Goal: Information Seeking & Learning: Find specific fact

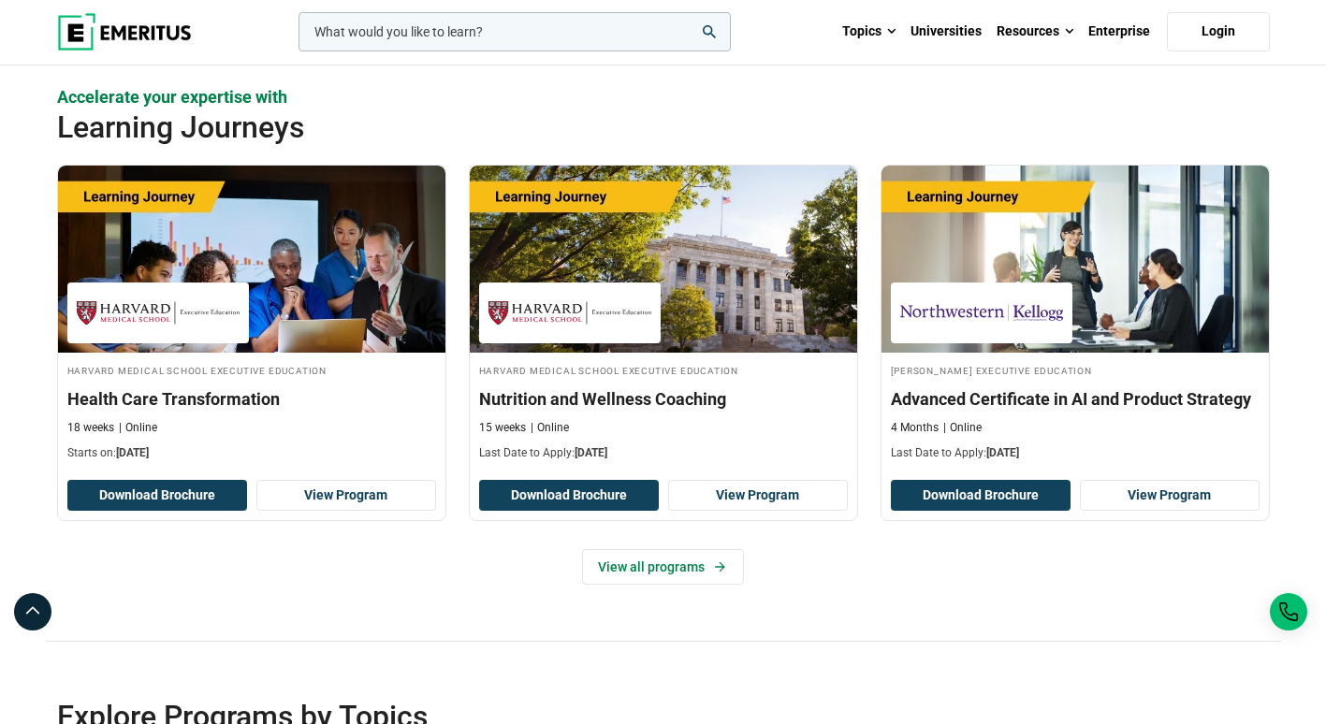
scroll to position [3649, 0]
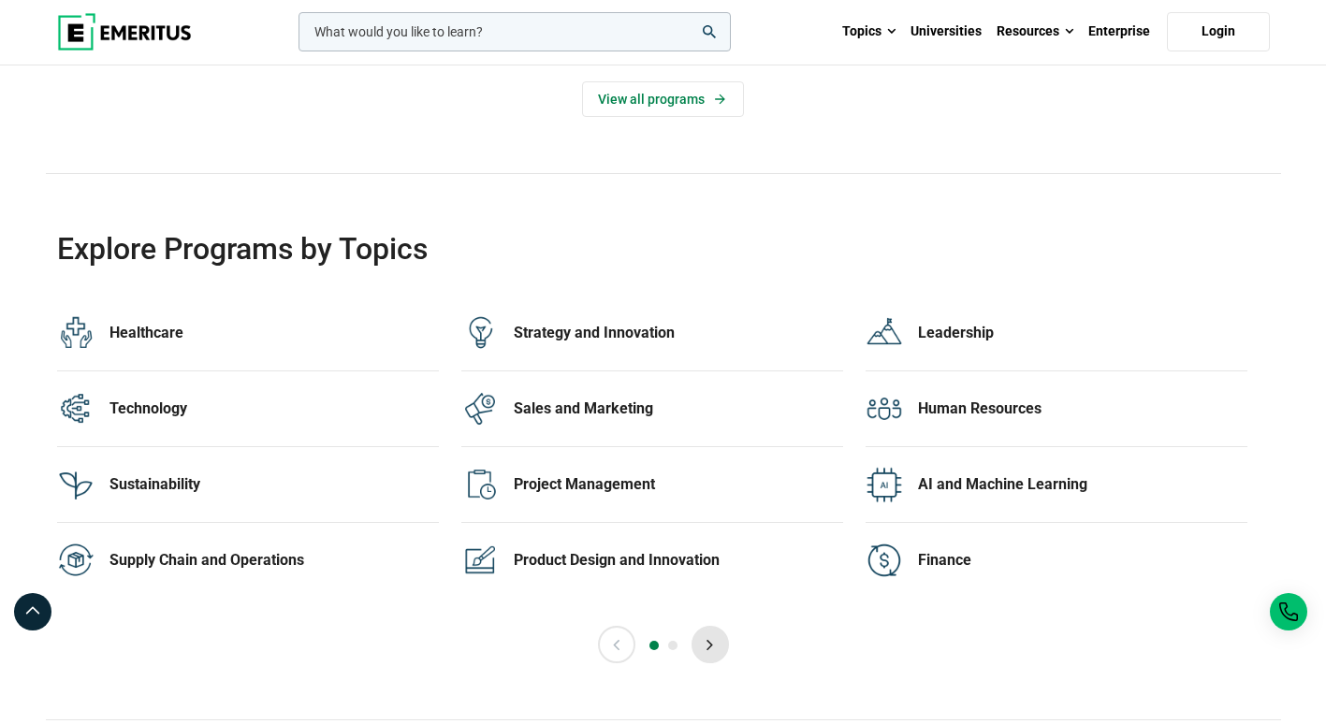
click at [705, 641] on button "Next" at bounding box center [710, 644] width 37 height 37
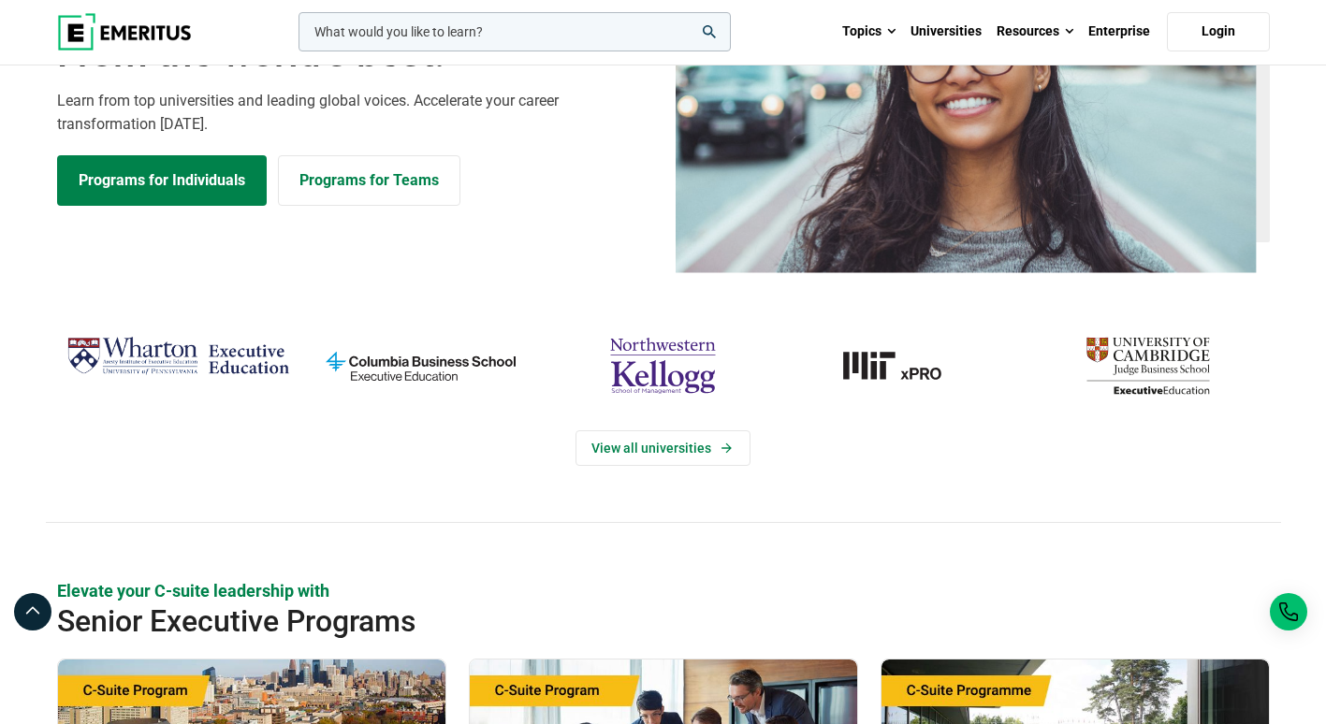
scroll to position [0, 0]
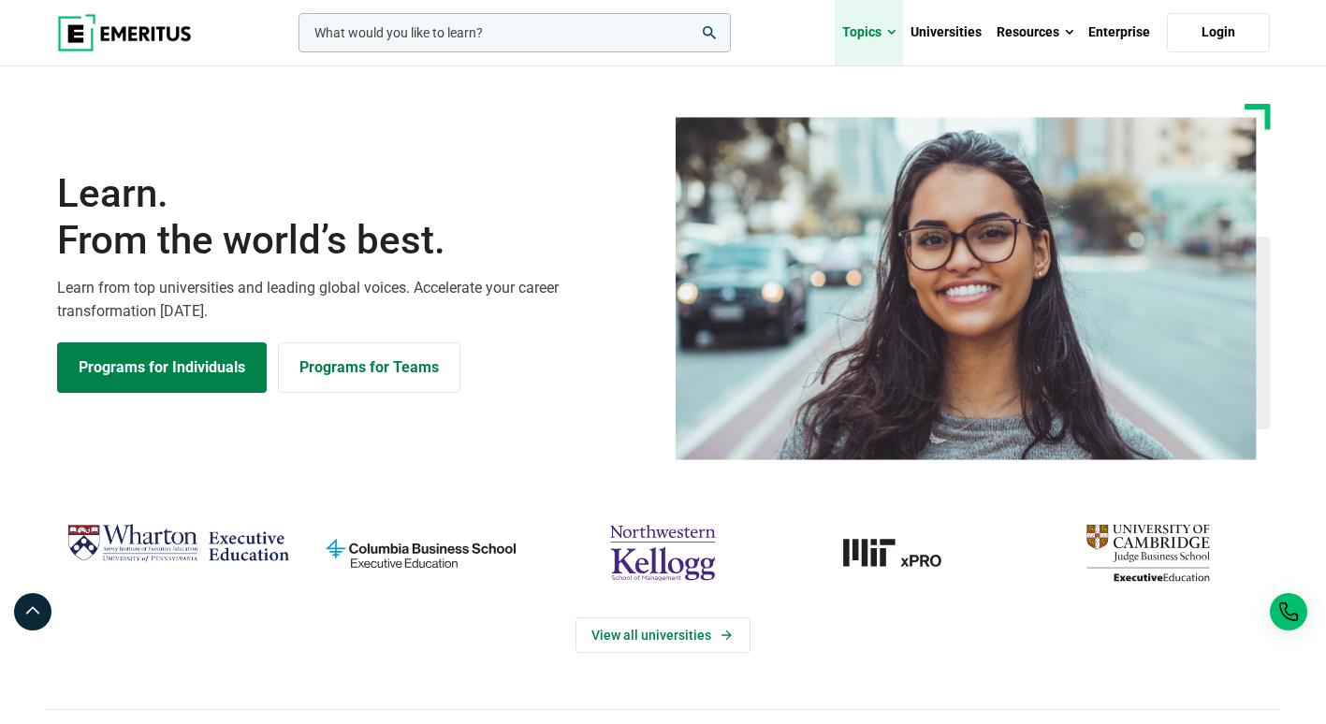
click at [886, 21] on link "Topics" at bounding box center [869, 33] width 68 height 66
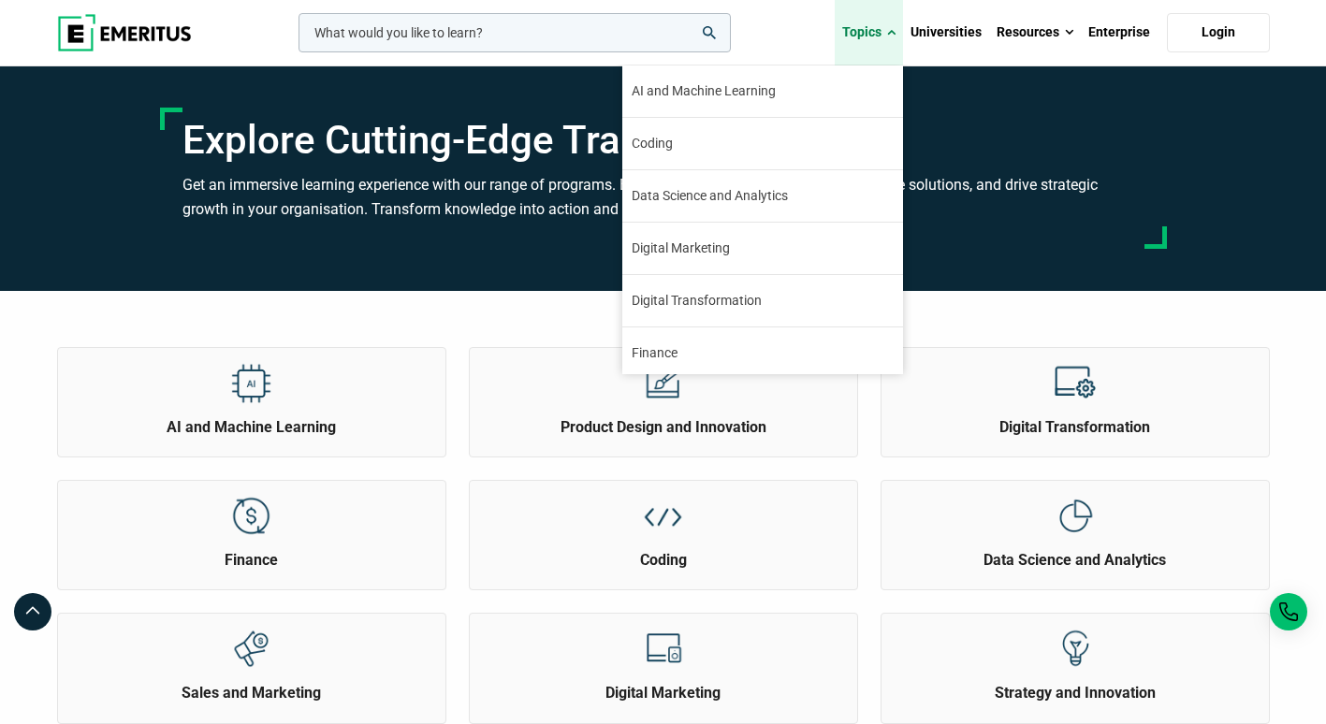
click at [893, 29] on span at bounding box center [891, 32] width 8 height 19
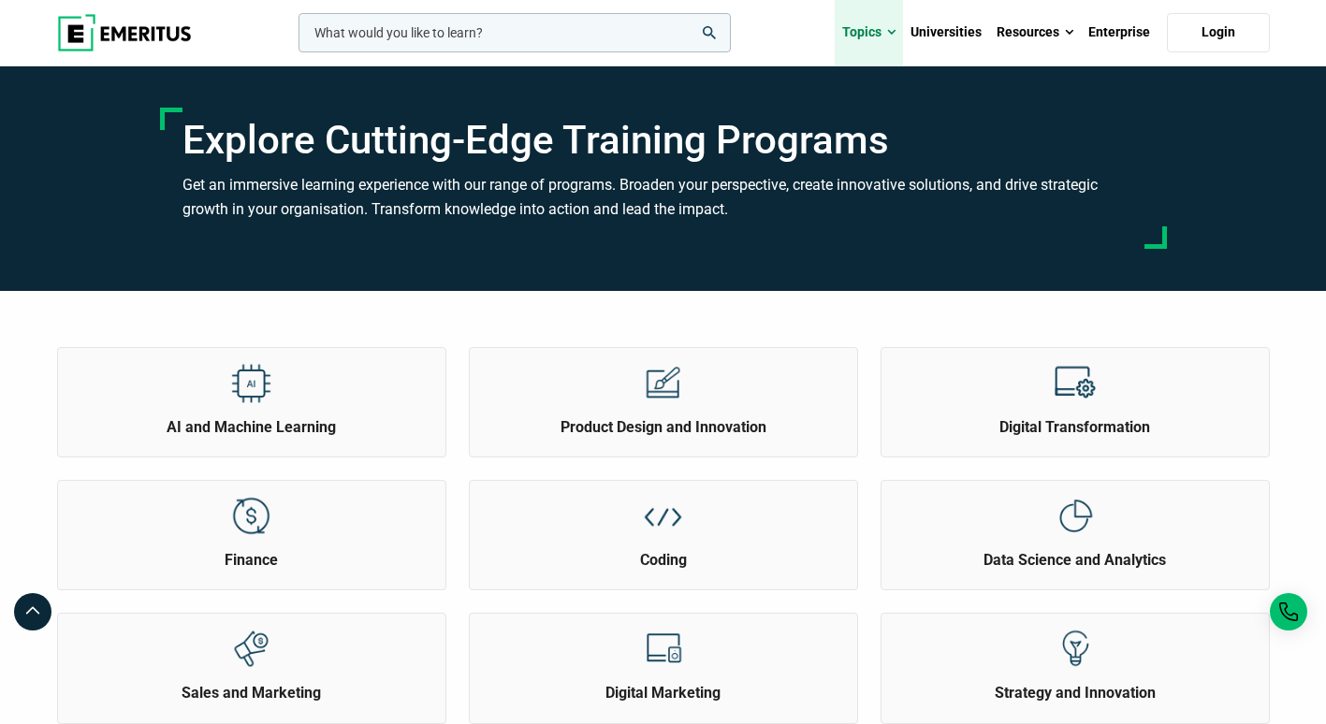
click at [890, 37] on span at bounding box center [891, 32] width 8 height 19
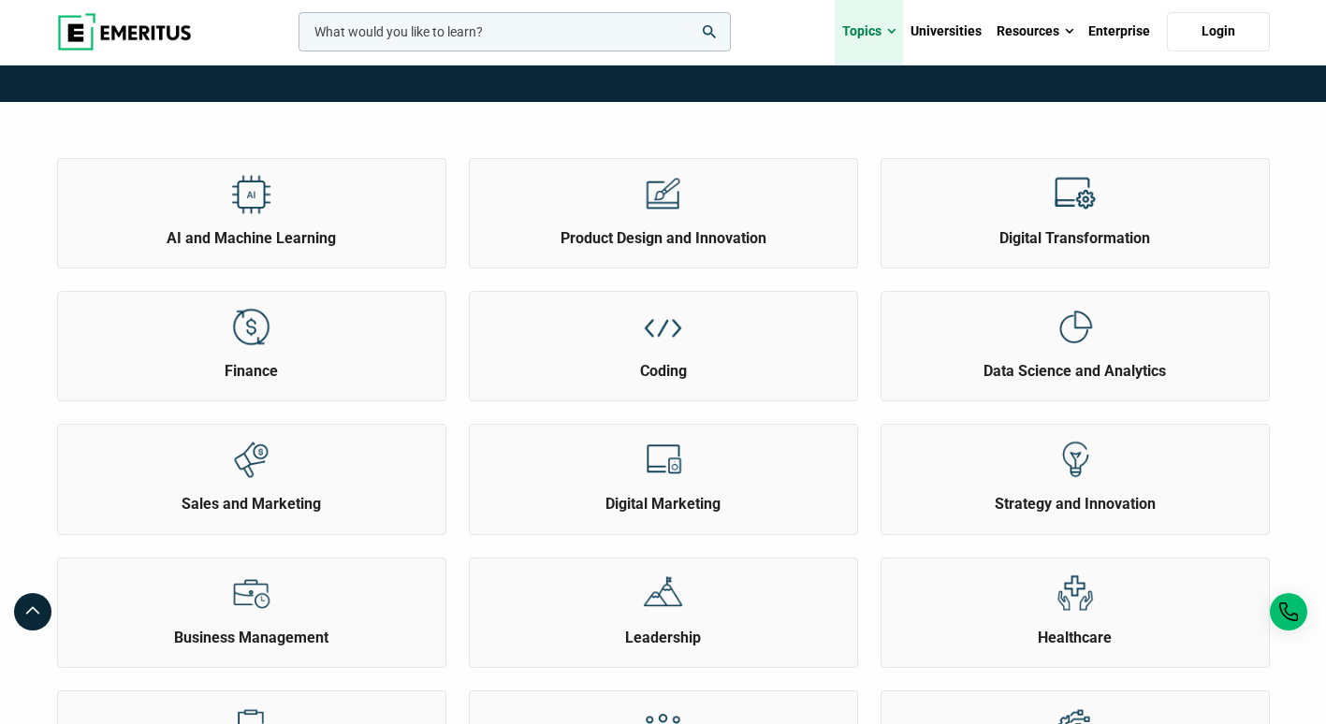
scroll to position [187, 0]
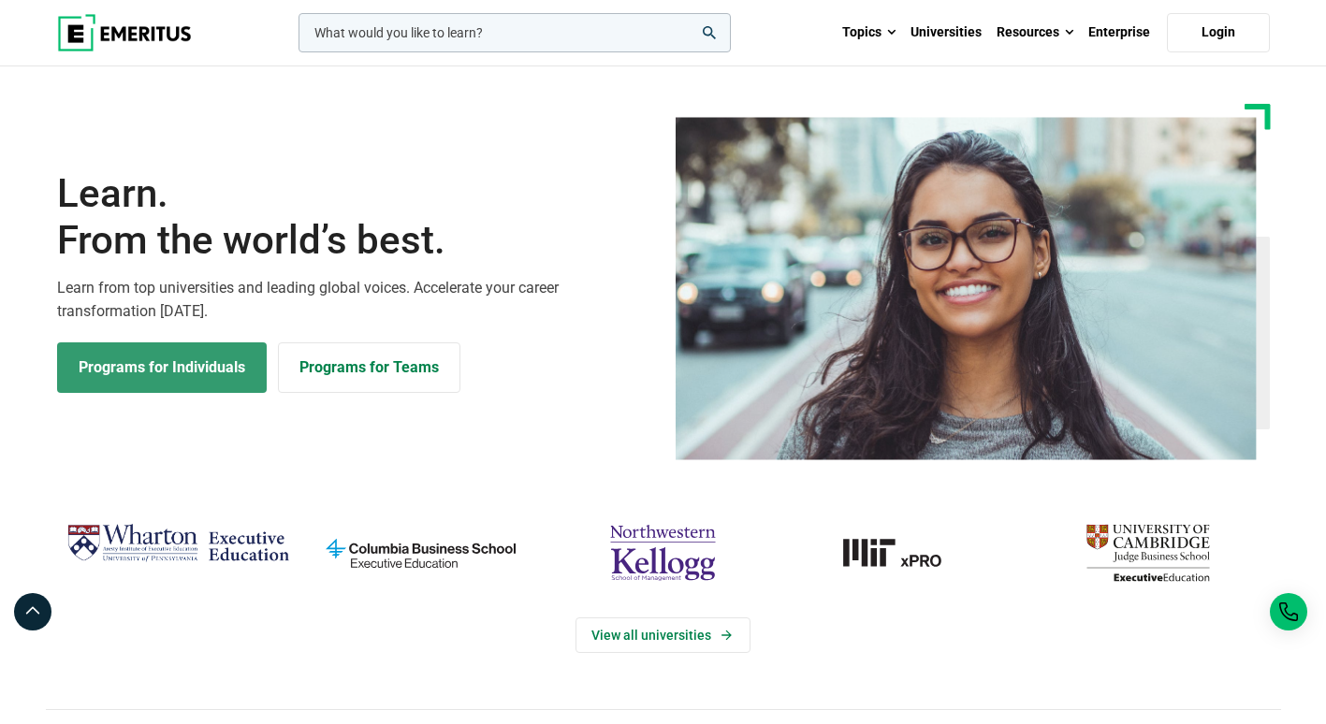
click at [120, 363] on link "Programs for Individuals" at bounding box center [162, 367] width 210 height 51
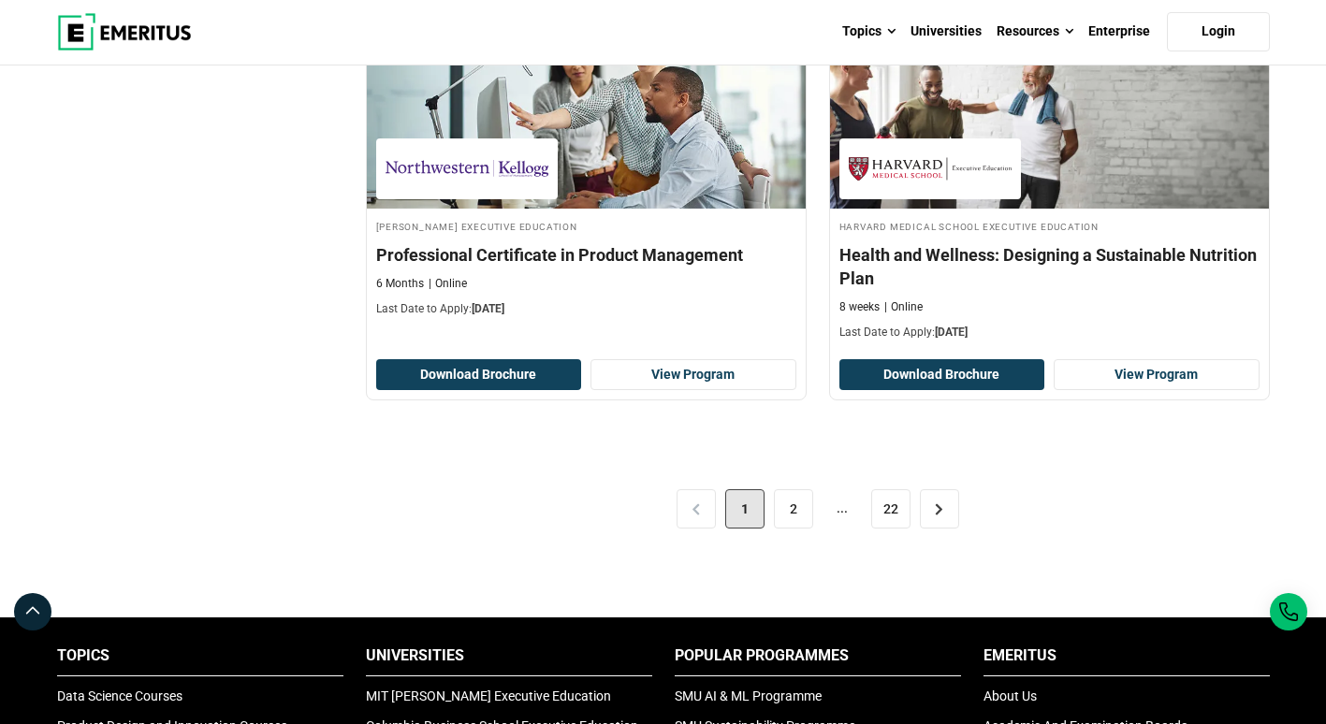
scroll to position [3959, 0]
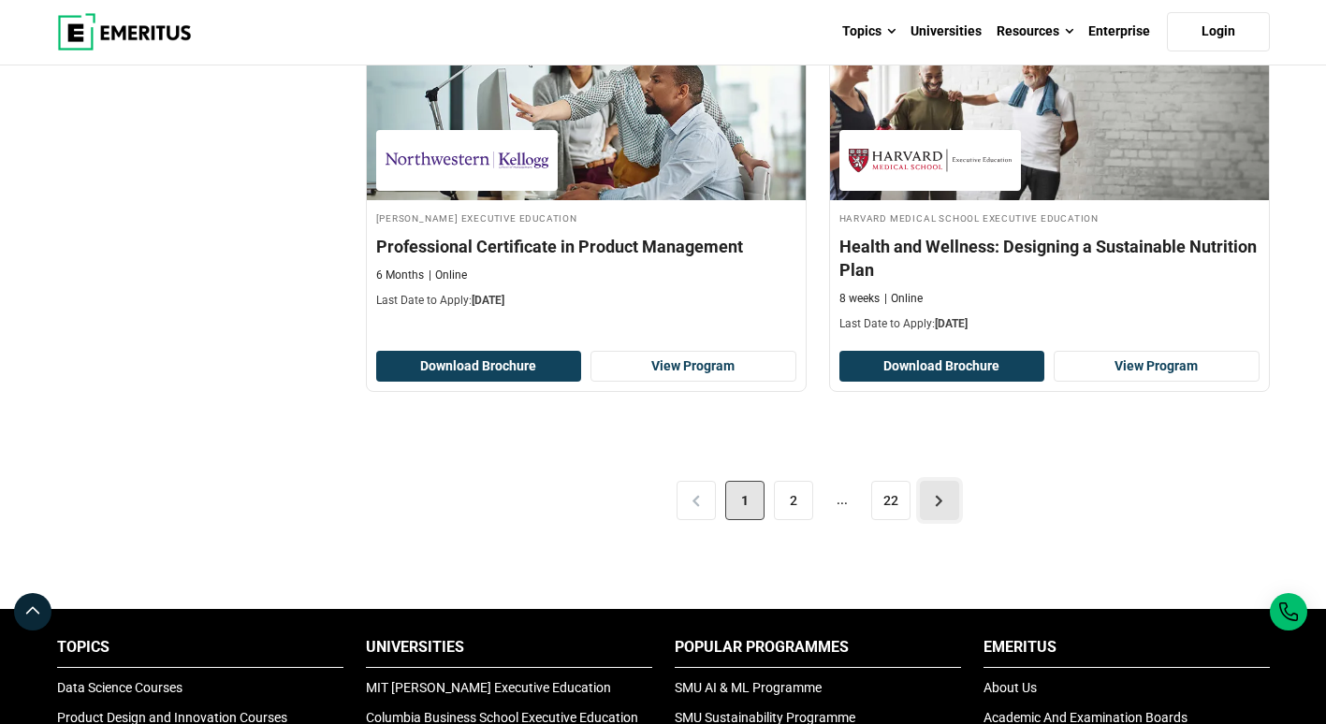
click at [937, 505] on link ">" at bounding box center [939, 500] width 39 height 39
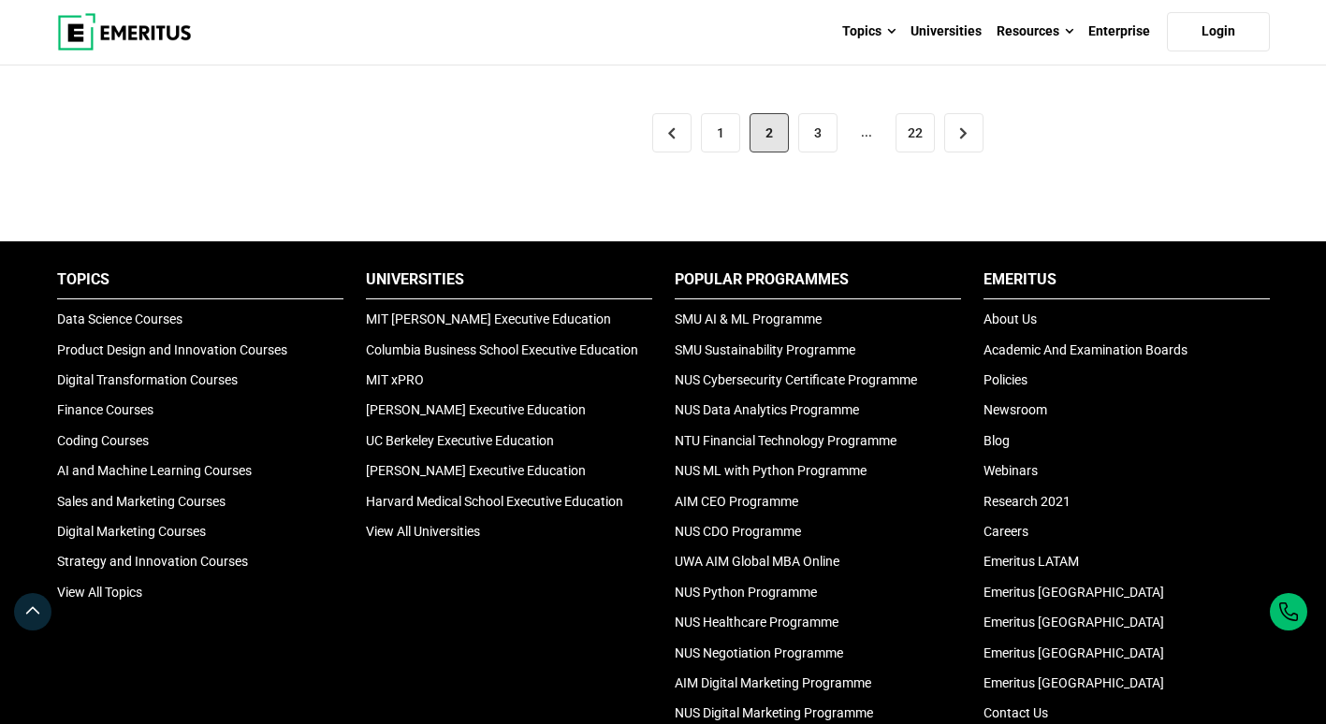
scroll to position [4117, 0]
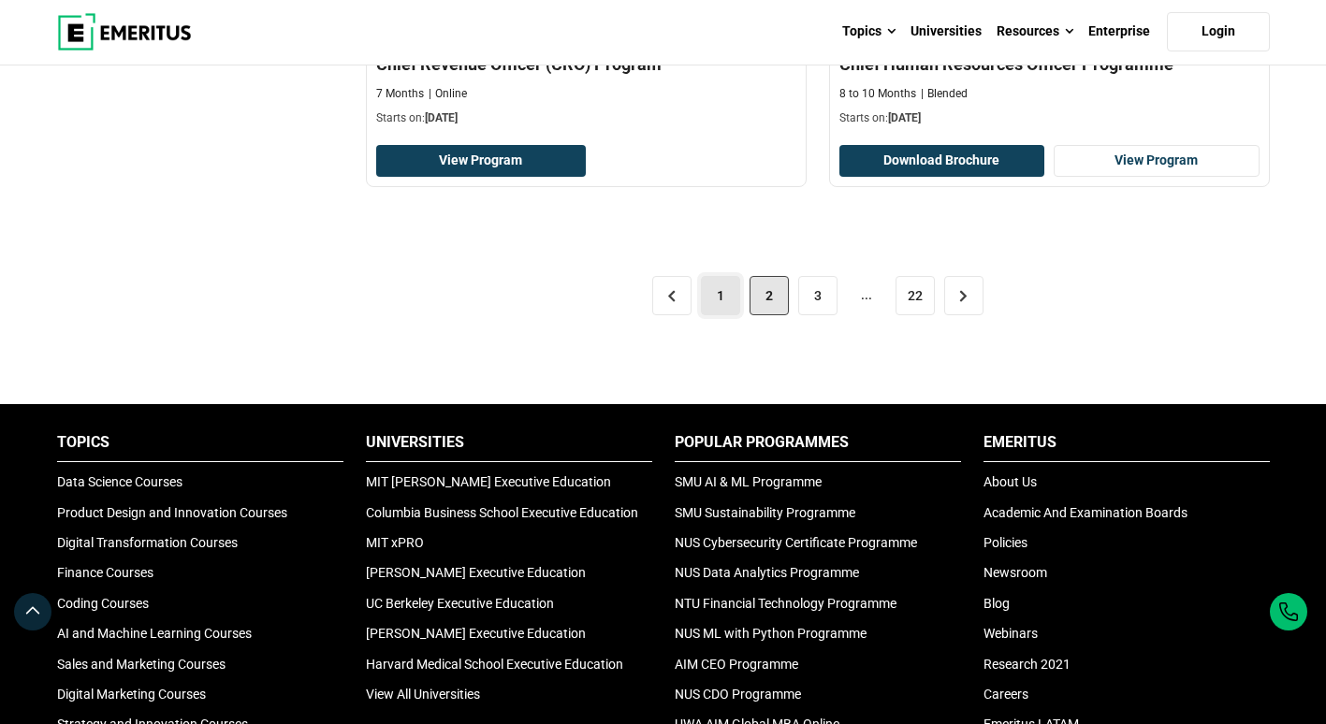
click at [725, 295] on link "1" at bounding box center [720, 295] width 39 height 39
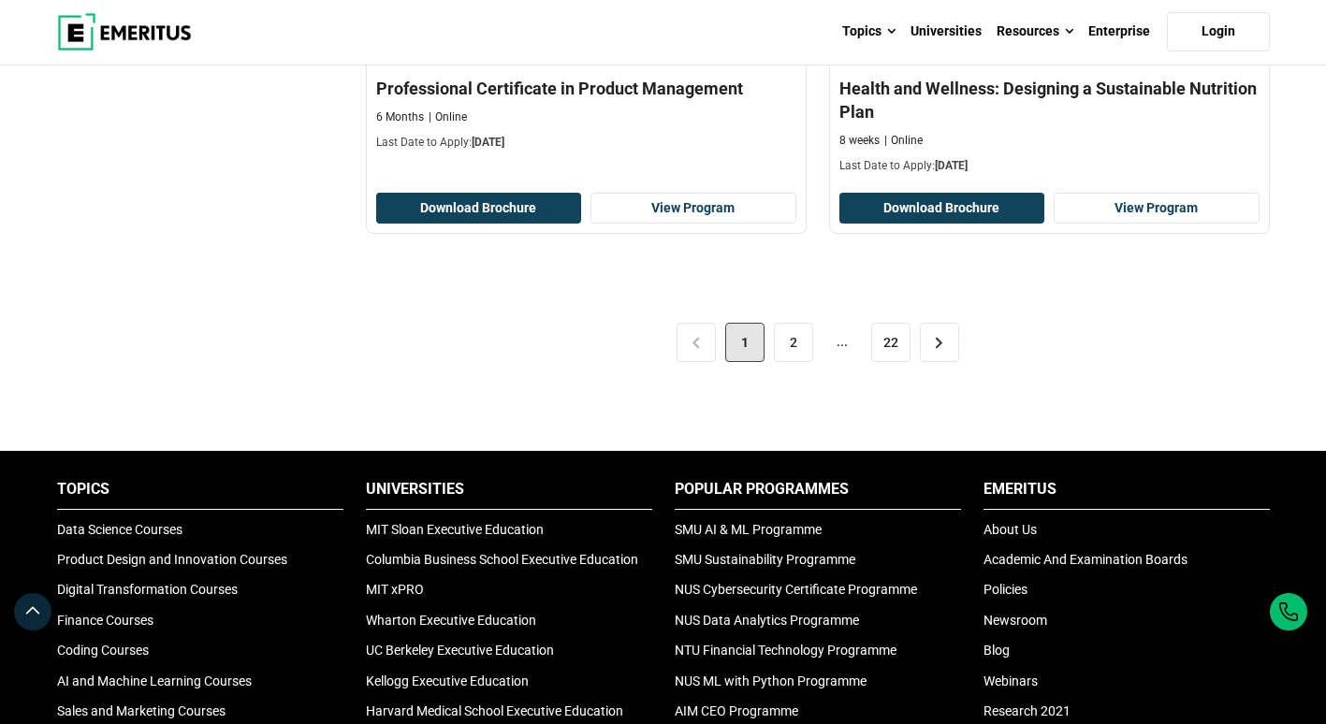
scroll to position [4211, 0]
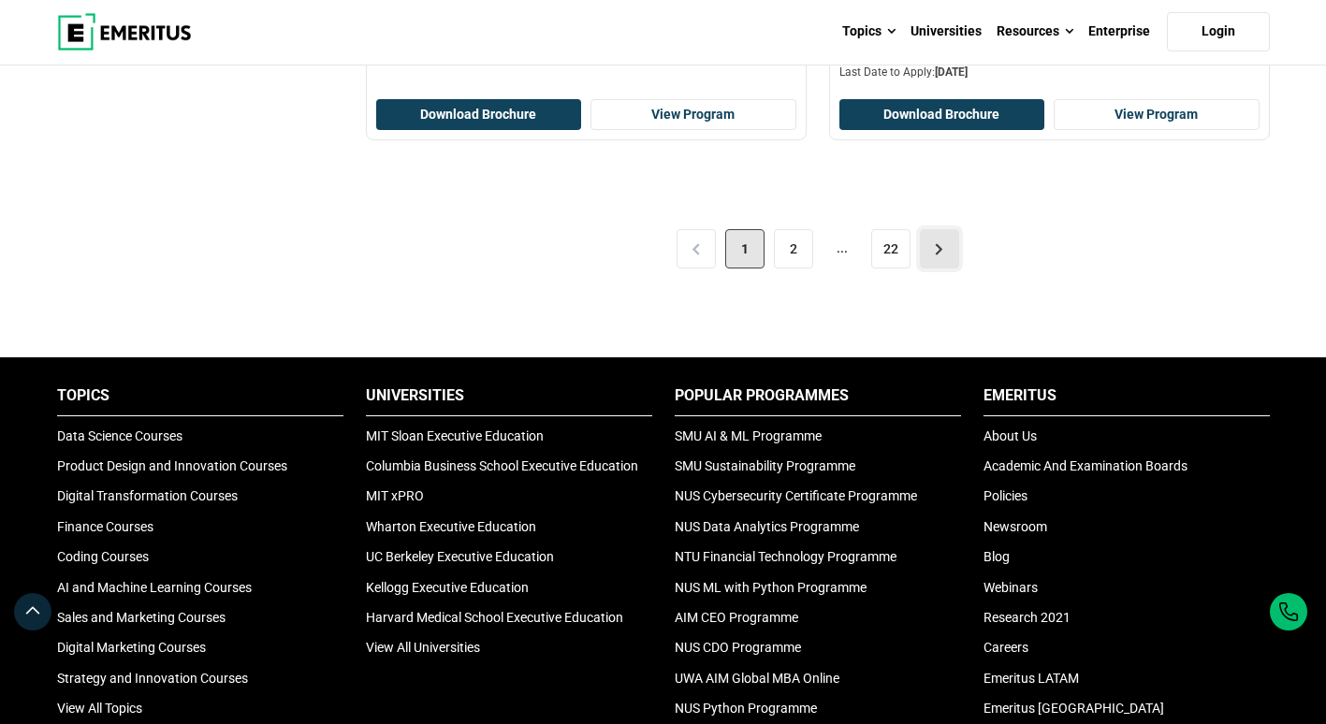
click at [929, 247] on link ">" at bounding box center [939, 248] width 39 height 39
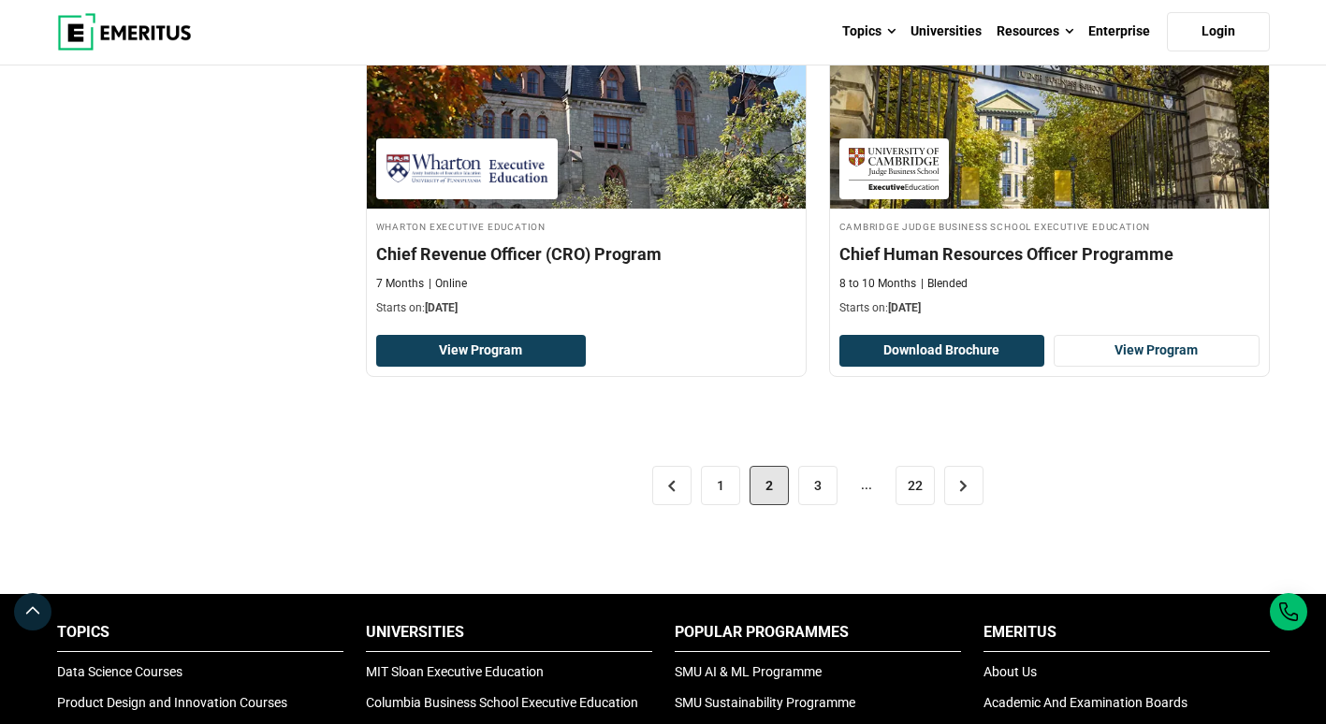
scroll to position [3930, 0]
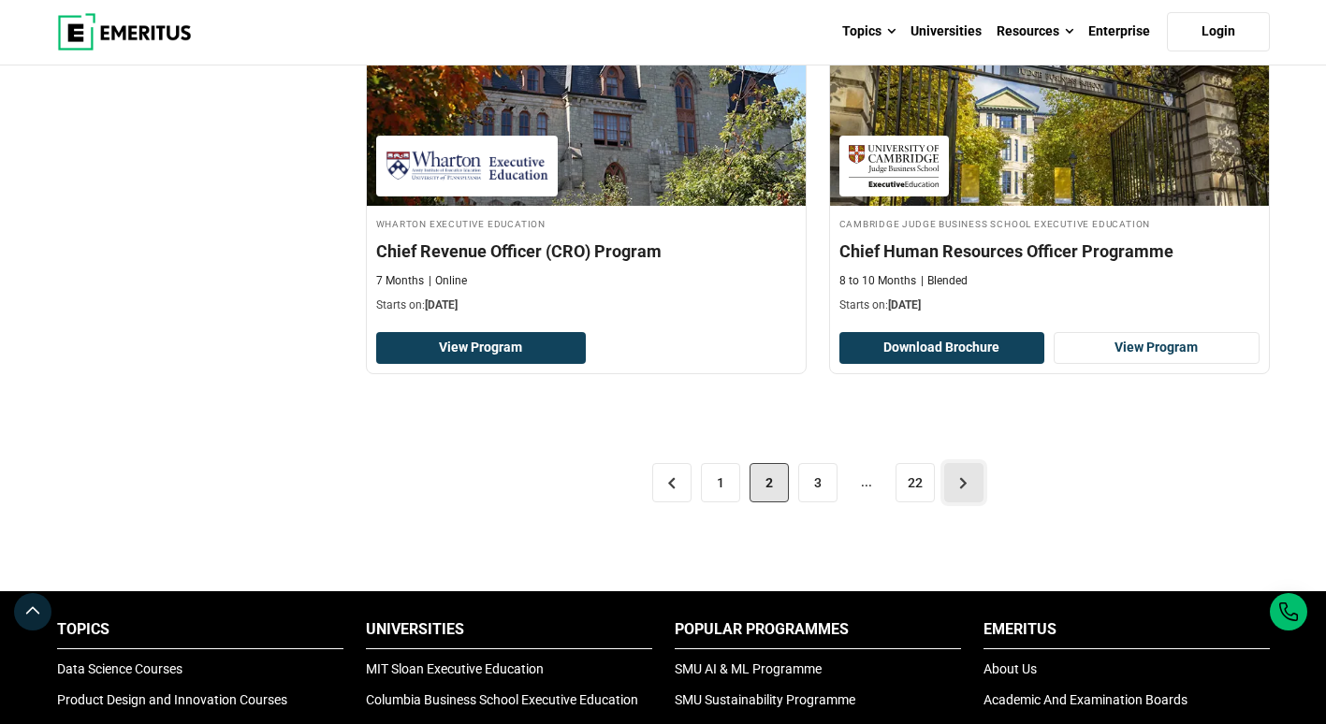
click at [974, 477] on link ">" at bounding box center [963, 482] width 39 height 39
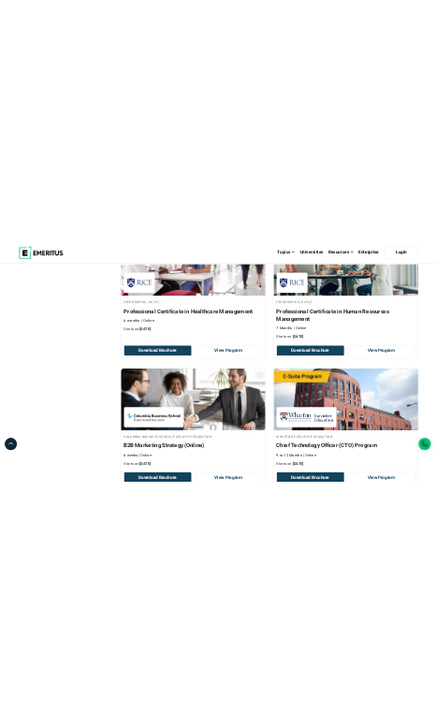
scroll to position [2339, 0]
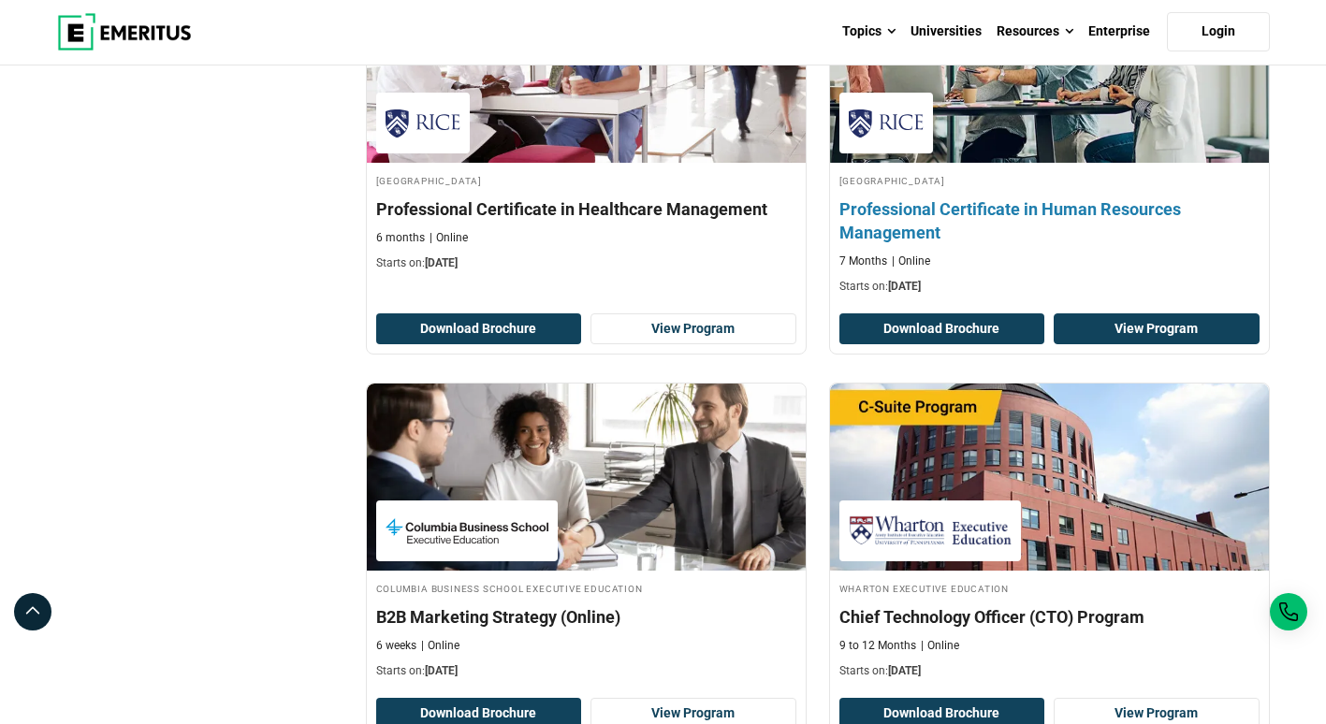
click at [1131, 313] on link "View Program" at bounding box center [1157, 329] width 206 height 32
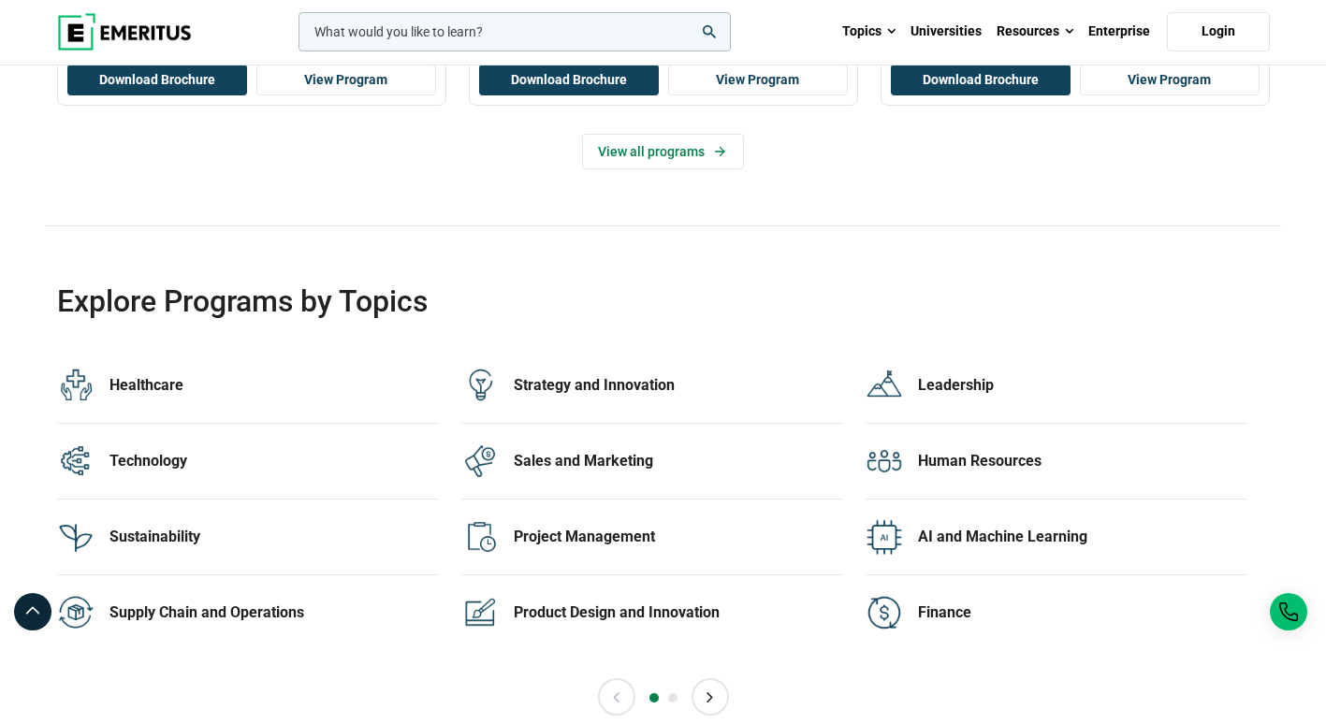
scroll to position [3743, 0]
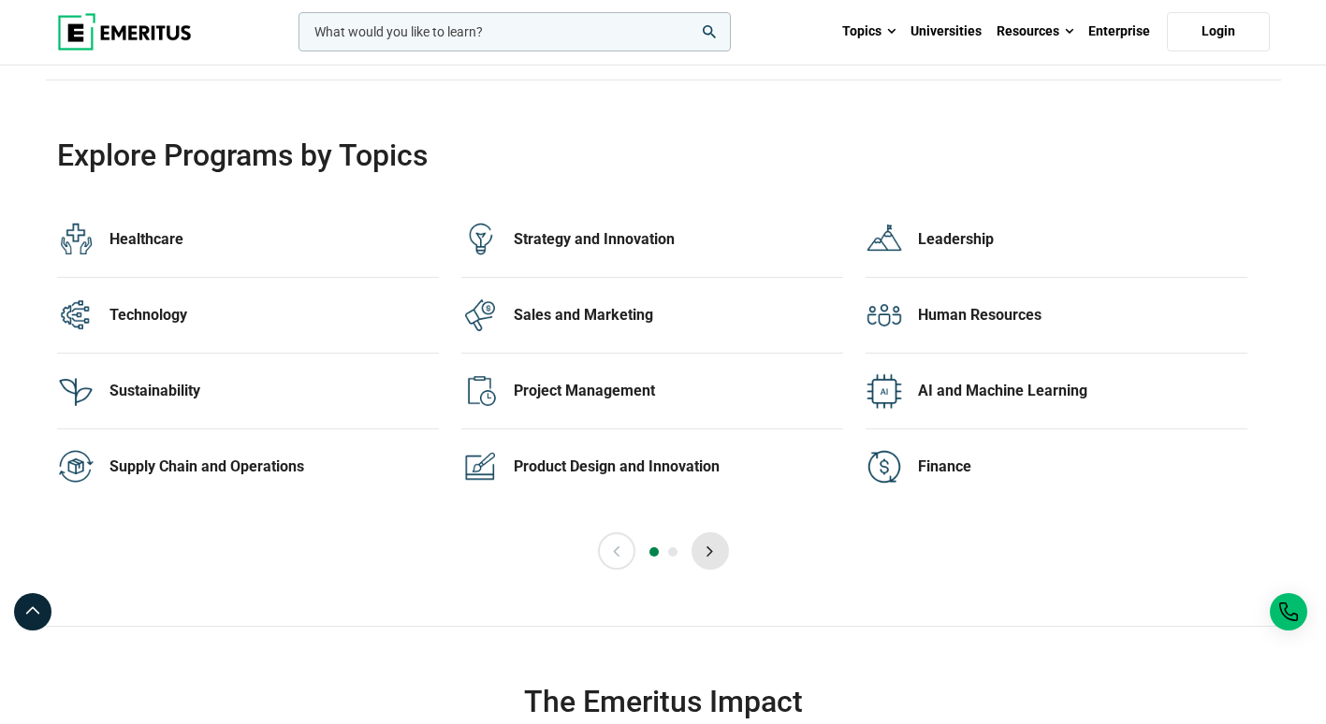
click at [714, 556] on button "Next" at bounding box center [710, 550] width 37 height 37
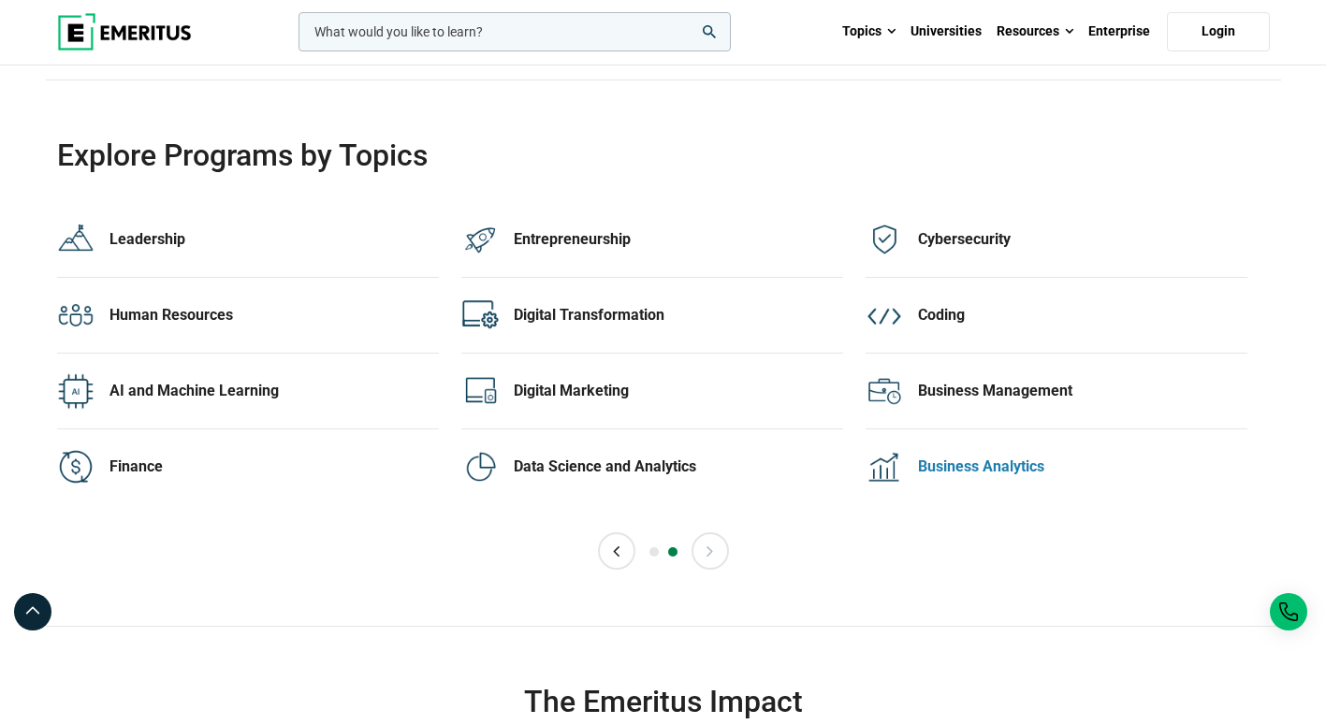
click at [1016, 469] on div "Business Analytics" at bounding box center [1082, 467] width 329 height 21
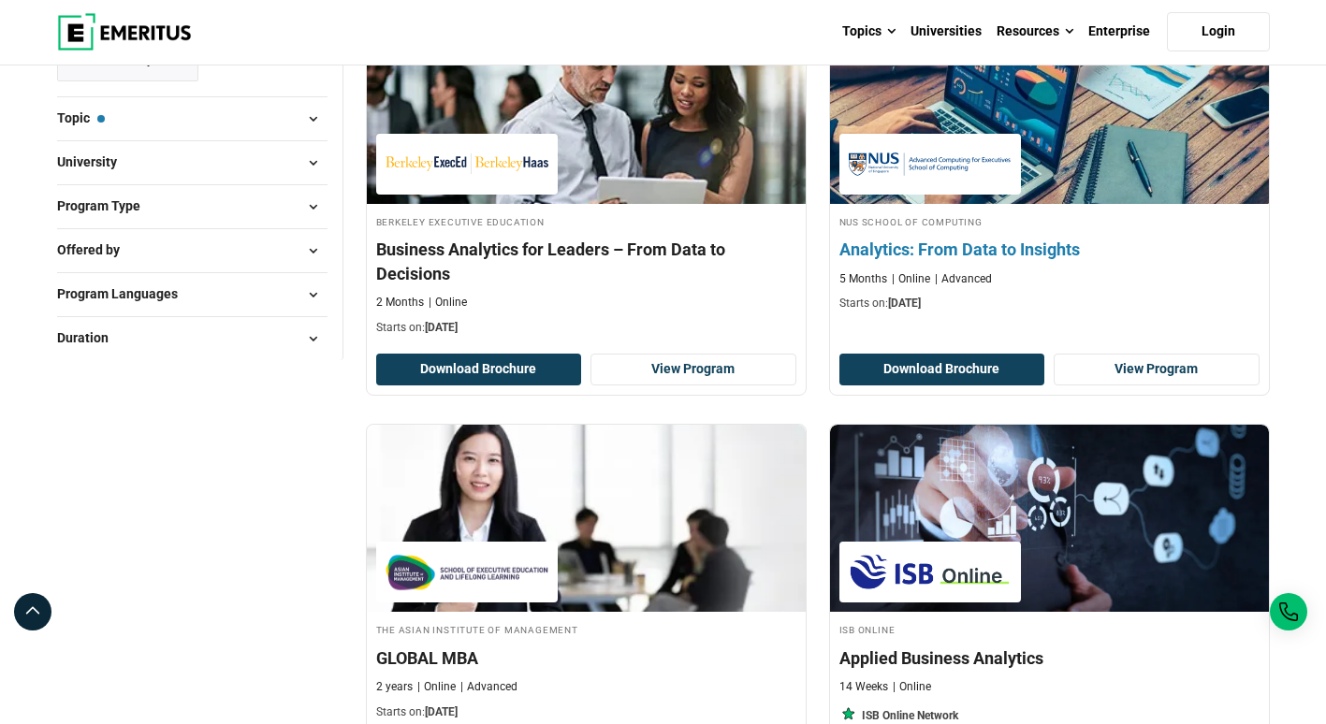
scroll to position [374, 0]
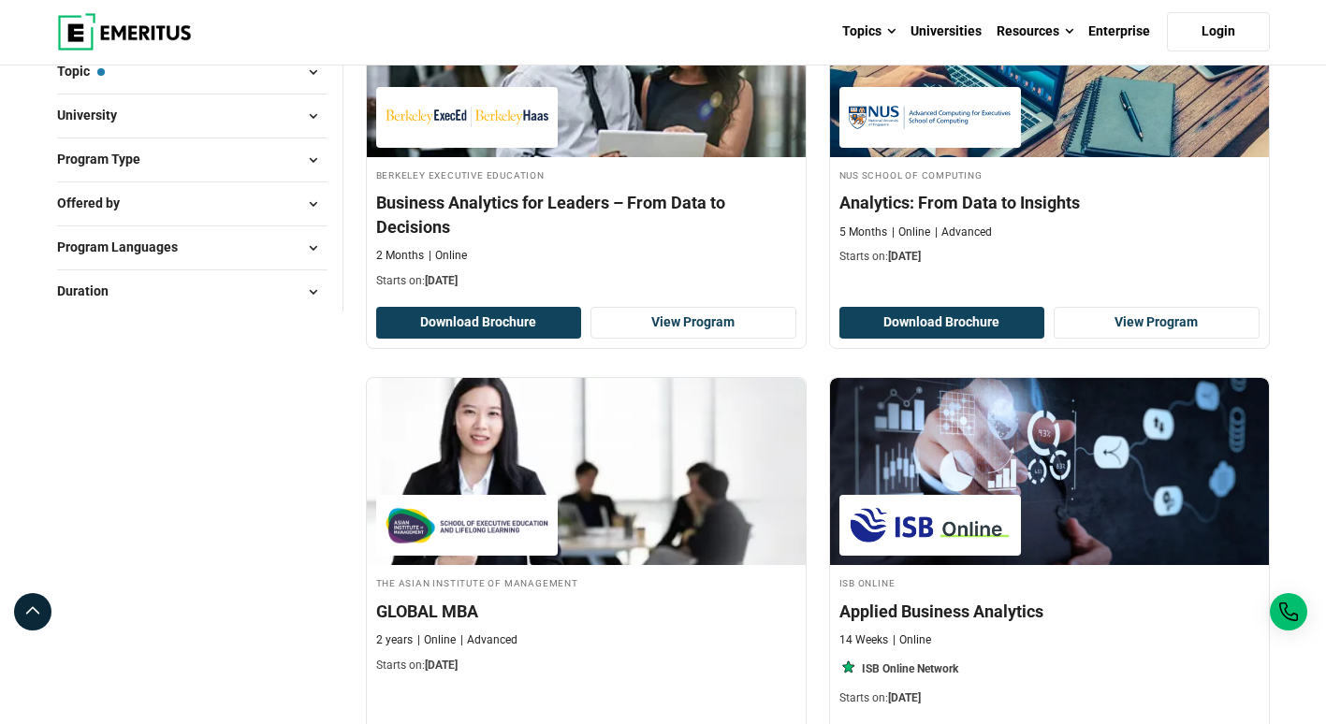
click at [127, 283] on button "Duration" at bounding box center [192, 292] width 270 height 28
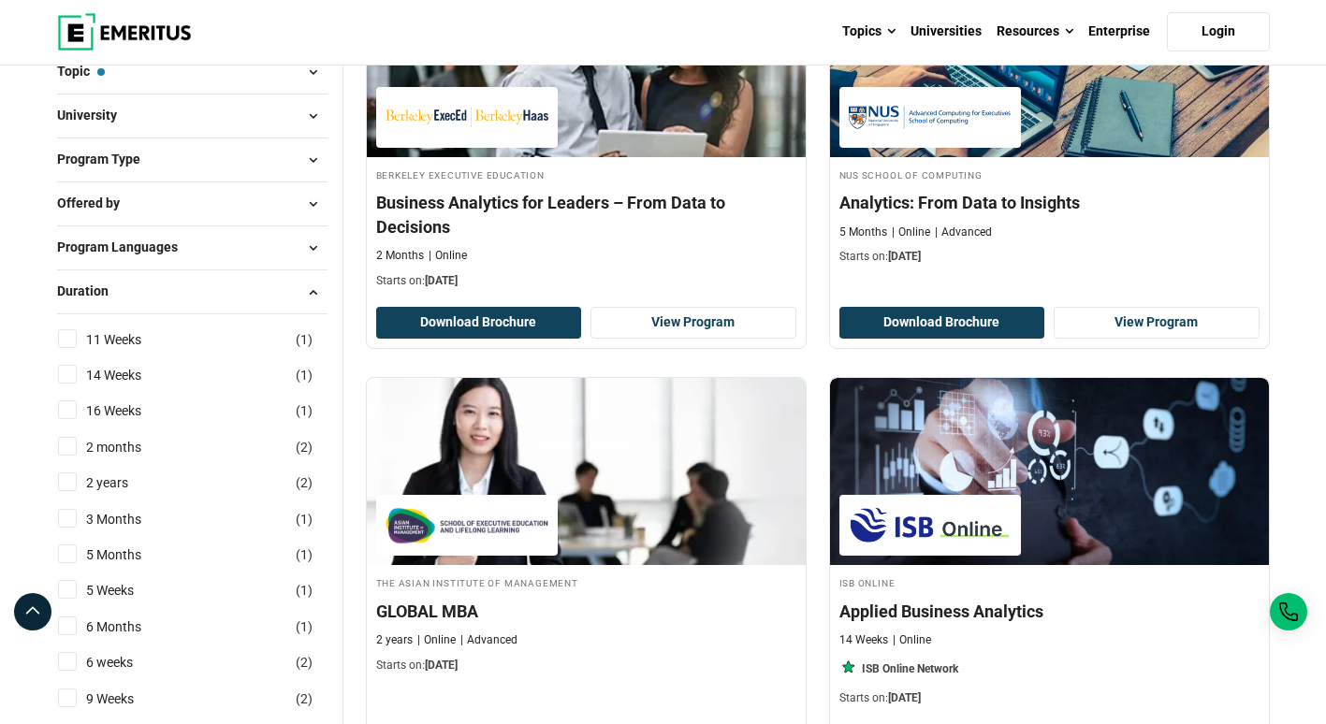
click at [135, 189] on div "Offered by University ( 15 )" at bounding box center [192, 204] width 270 height 44
click at [134, 198] on button "Offered by" at bounding box center [192, 204] width 270 height 28
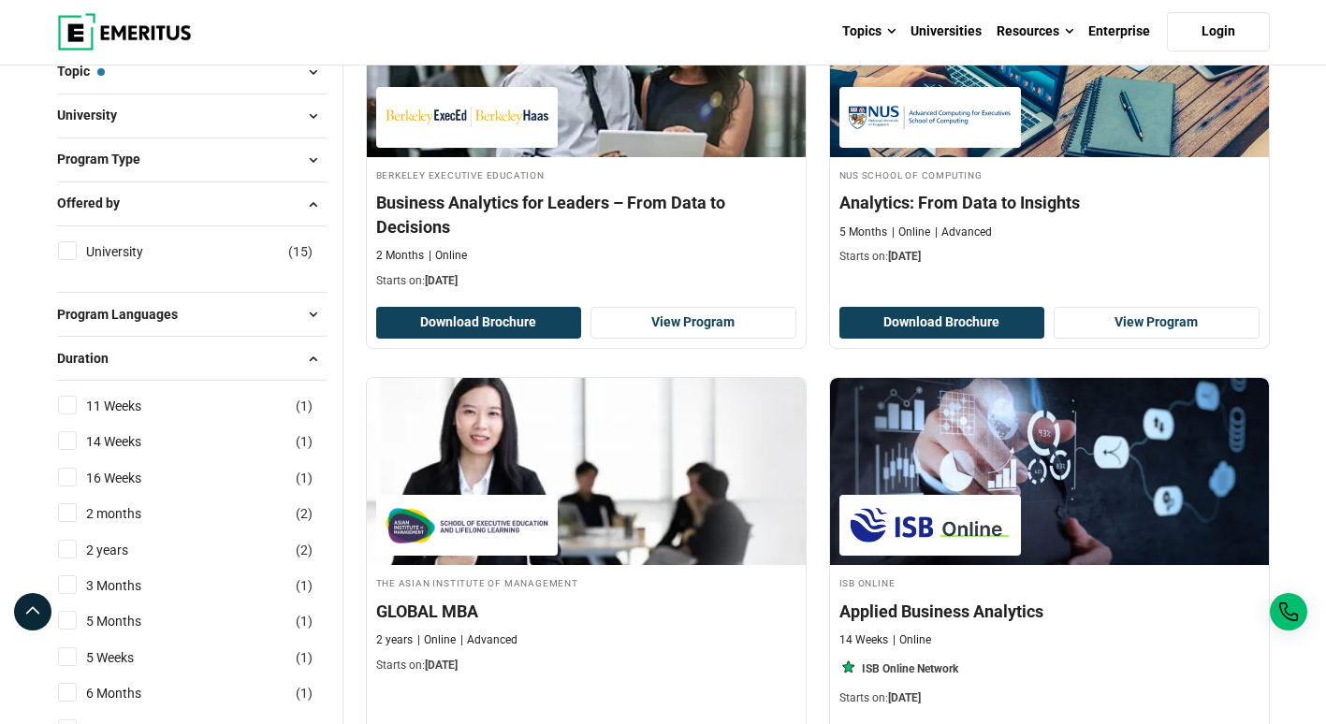
click at [150, 147] on button "Program Type" at bounding box center [192, 160] width 270 height 28
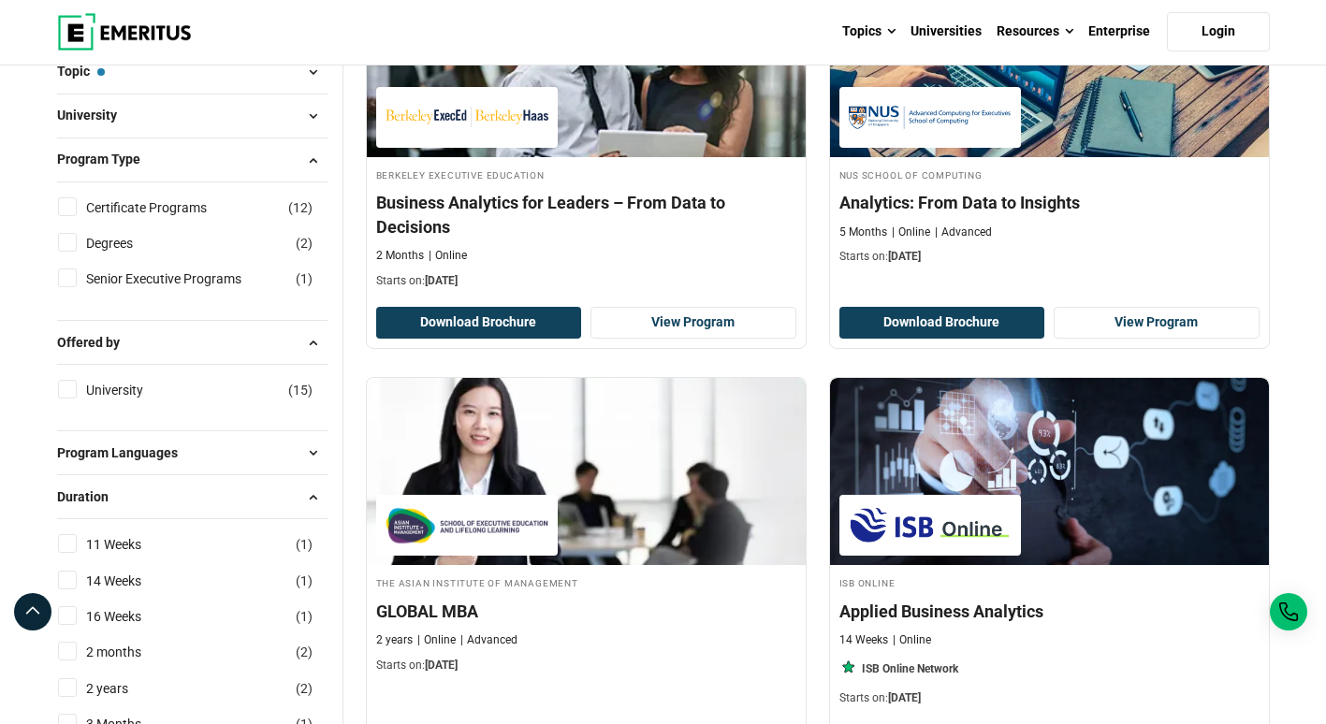
click at [162, 127] on button "University" at bounding box center [192, 116] width 270 height 28
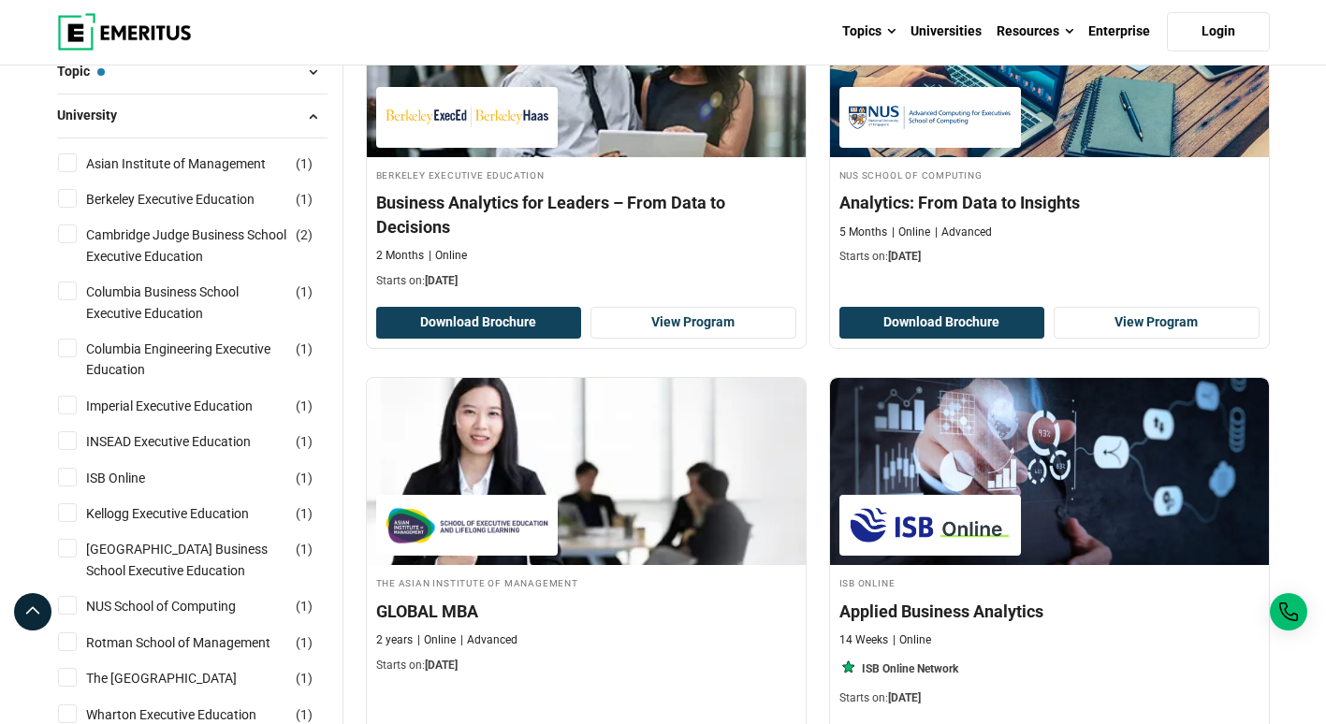
click at [165, 83] on button "Topic — Business Analytics" at bounding box center [192, 72] width 270 height 28
click at [170, 73] on button "Topic — Business Analytics" at bounding box center [192, 72] width 270 height 28
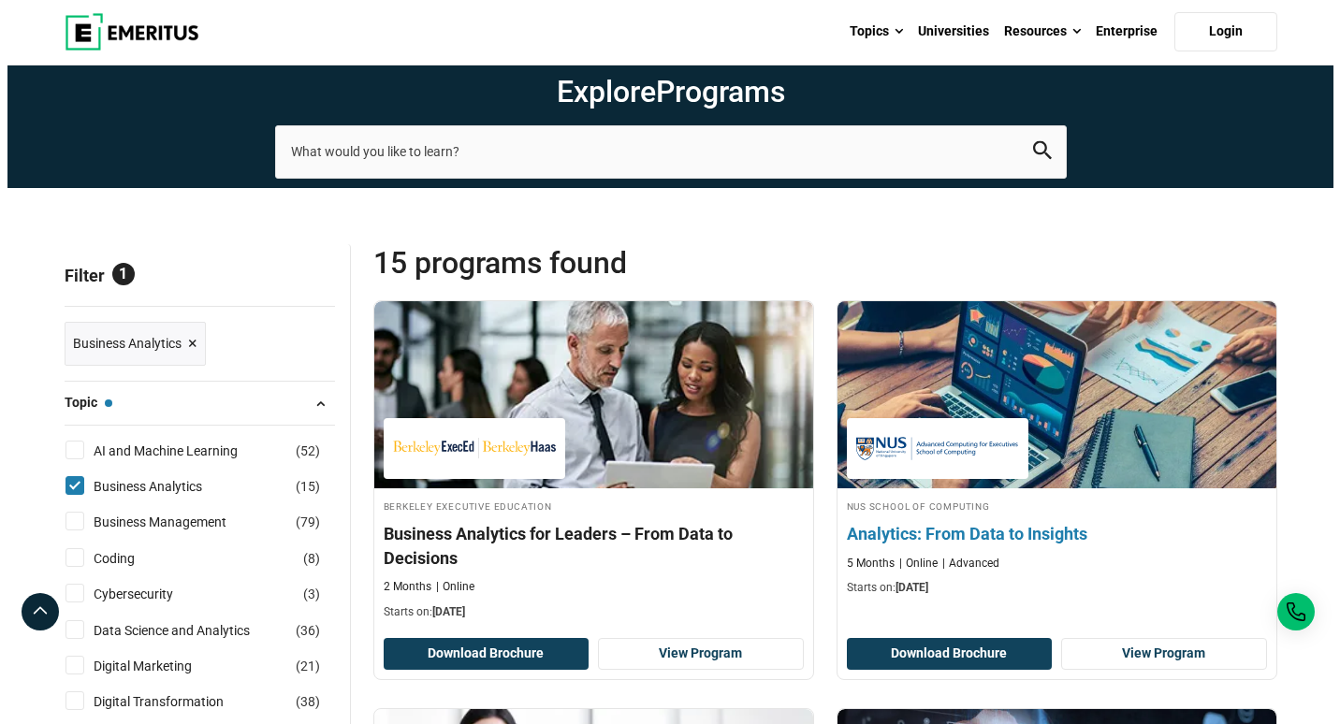
scroll to position [0, 0]
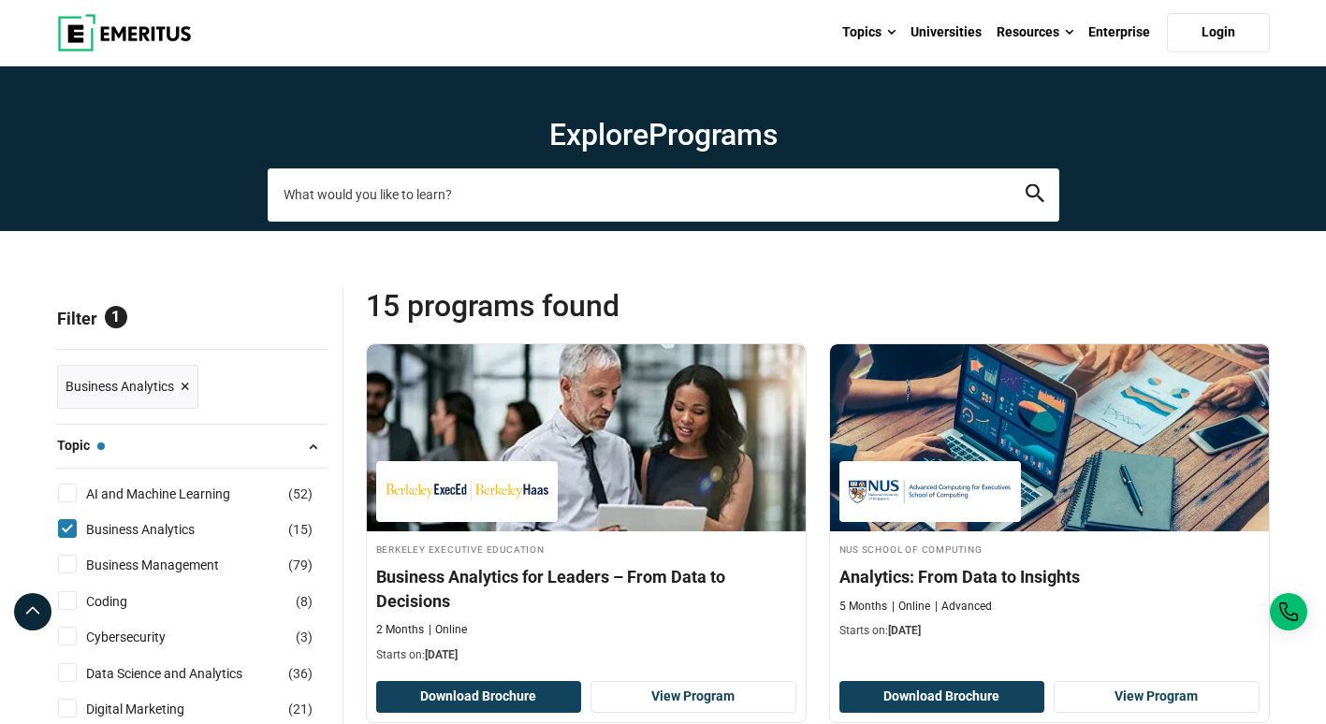
click at [698, 203] on input "search-page" at bounding box center [664, 194] width 792 height 52
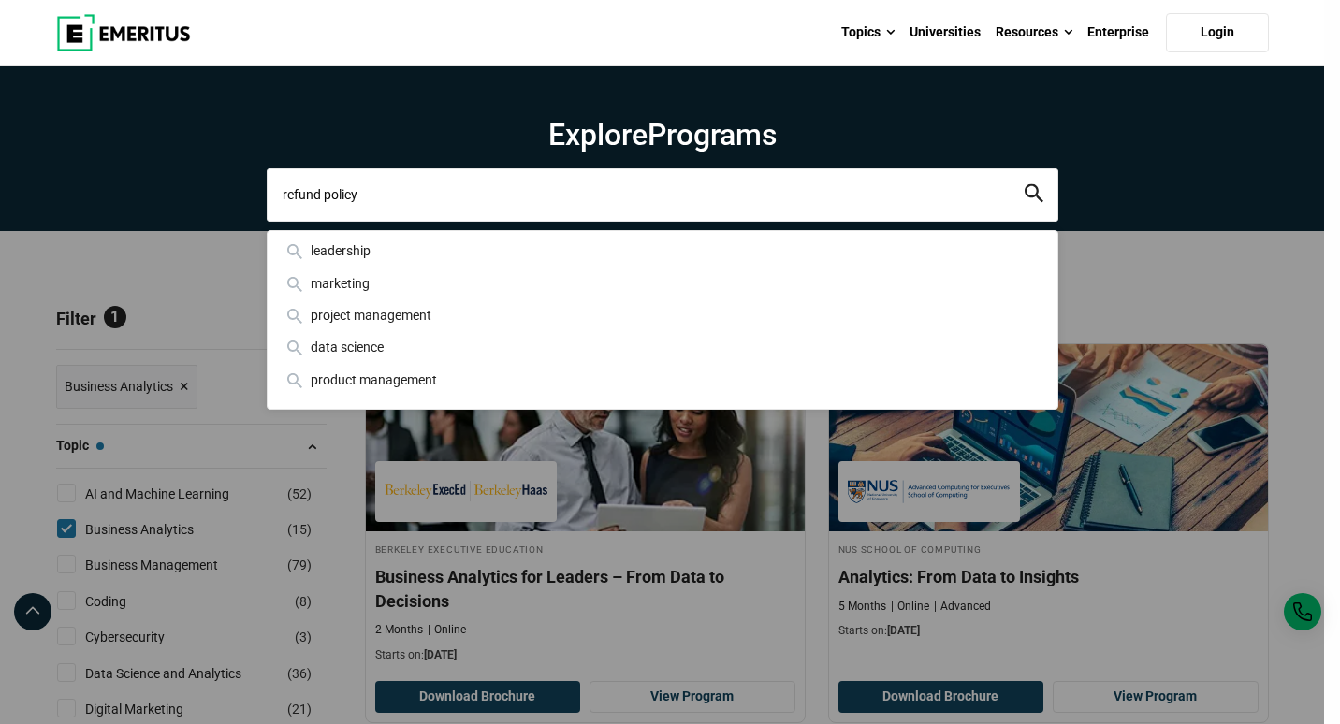
type input "refund policy"
click at [1025, 184] on button "search" at bounding box center [1034, 195] width 19 height 22
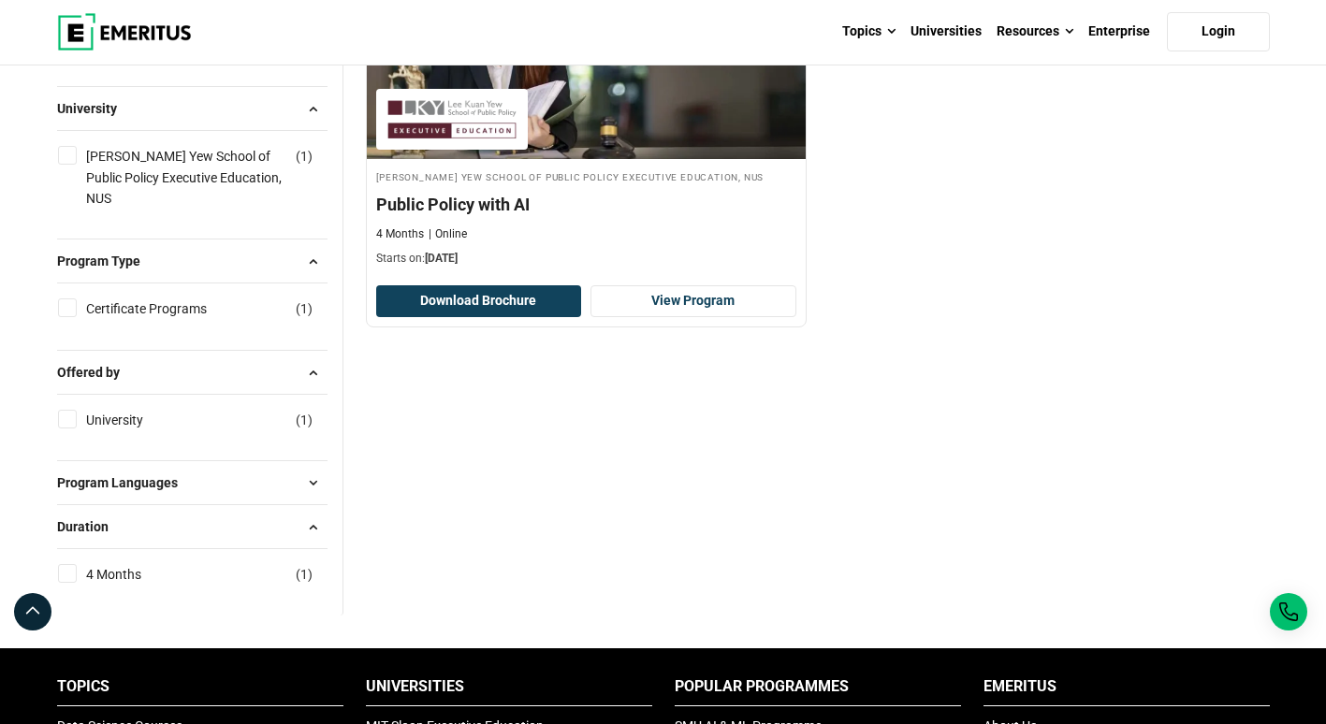
scroll to position [374, 0]
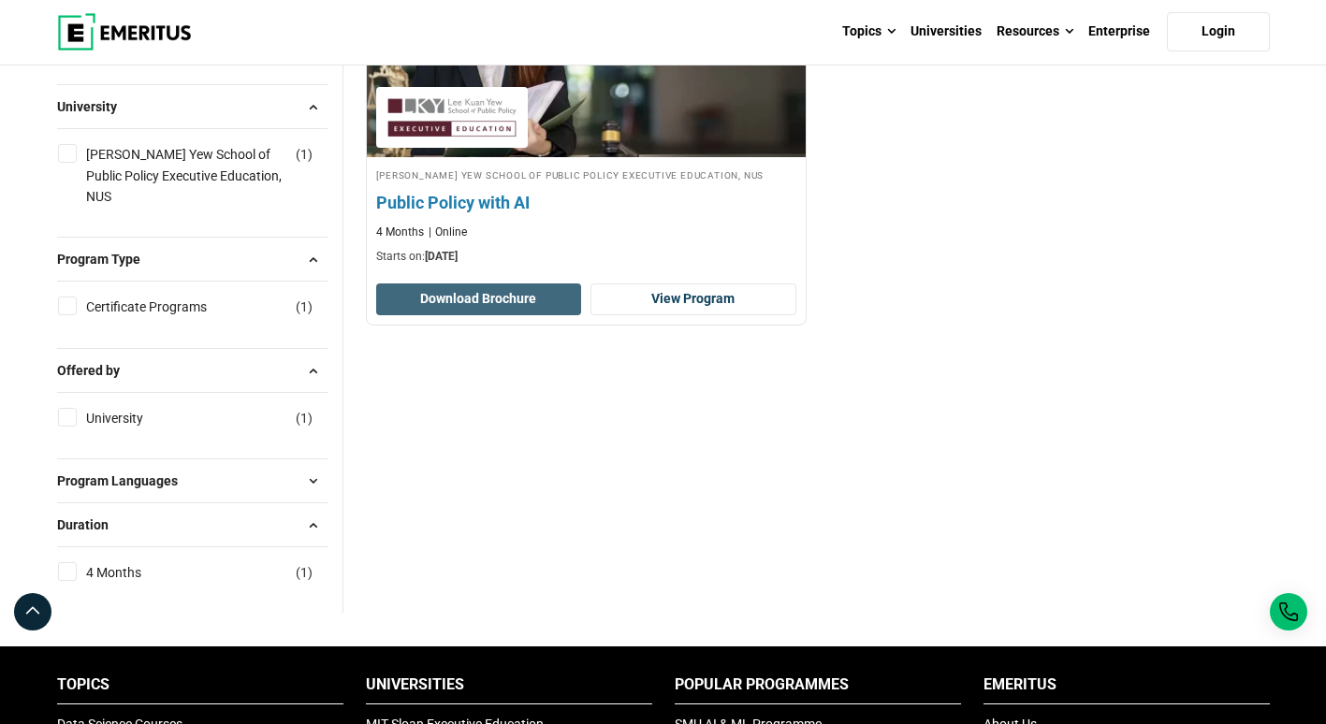
click at [551, 304] on button "Download Brochure" at bounding box center [479, 300] width 206 height 32
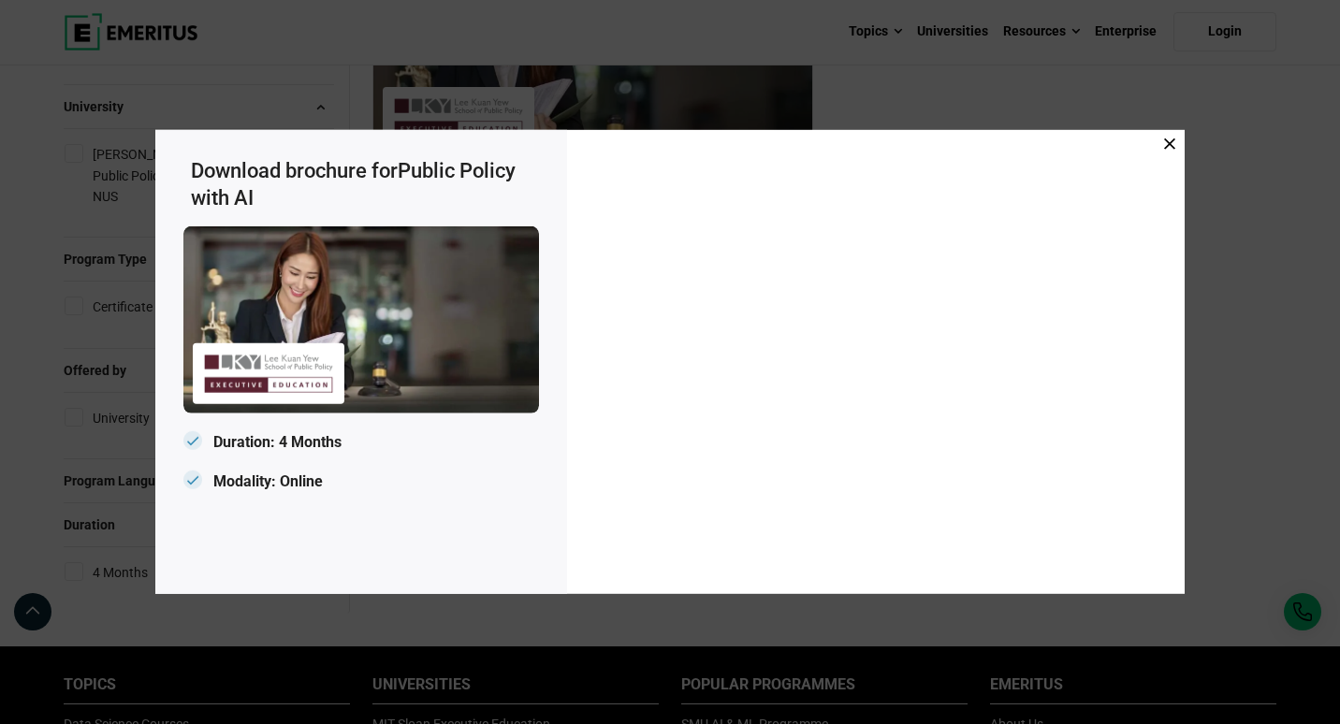
click at [1171, 134] on div at bounding box center [876, 362] width 618 height 464
click at [1166, 138] on icon at bounding box center [1169, 143] width 11 height 11
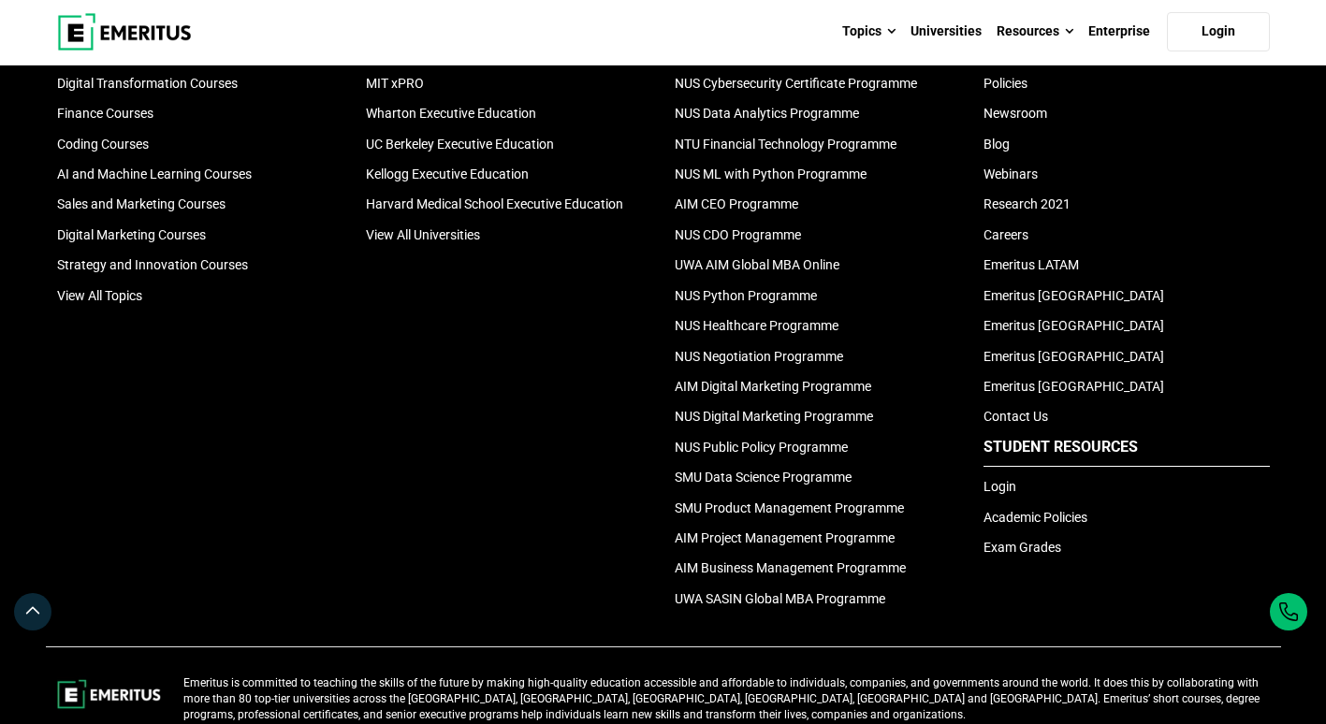
scroll to position [1123, 0]
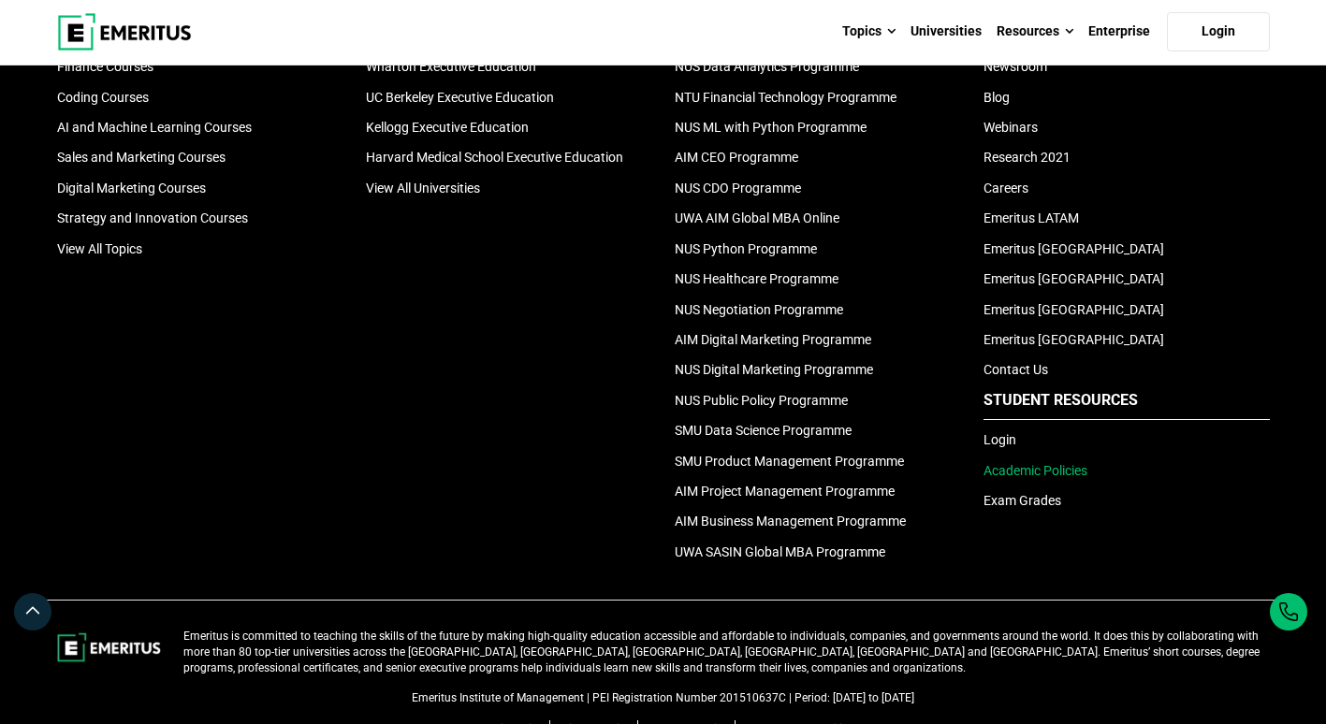
click at [1035, 463] on link "Academic Policies" at bounding box center [1035, 470] width 104 height 15
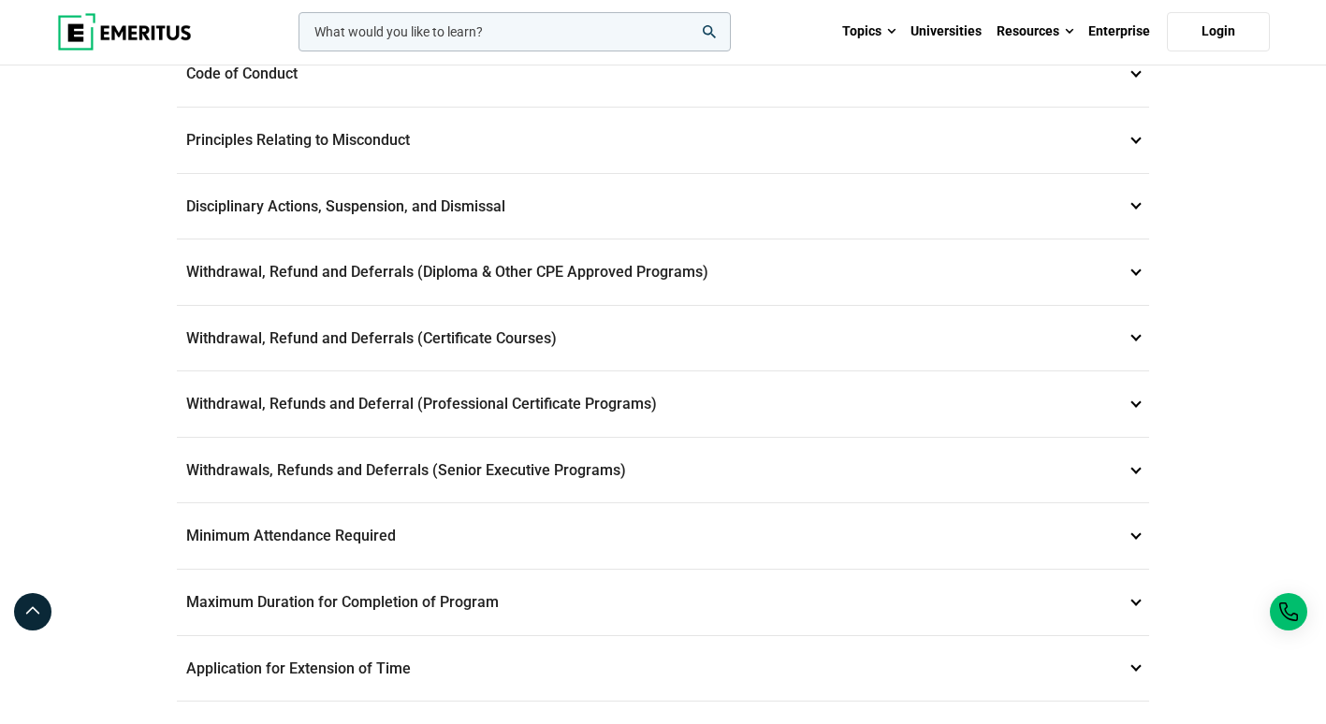
scroll to position [655, 0]
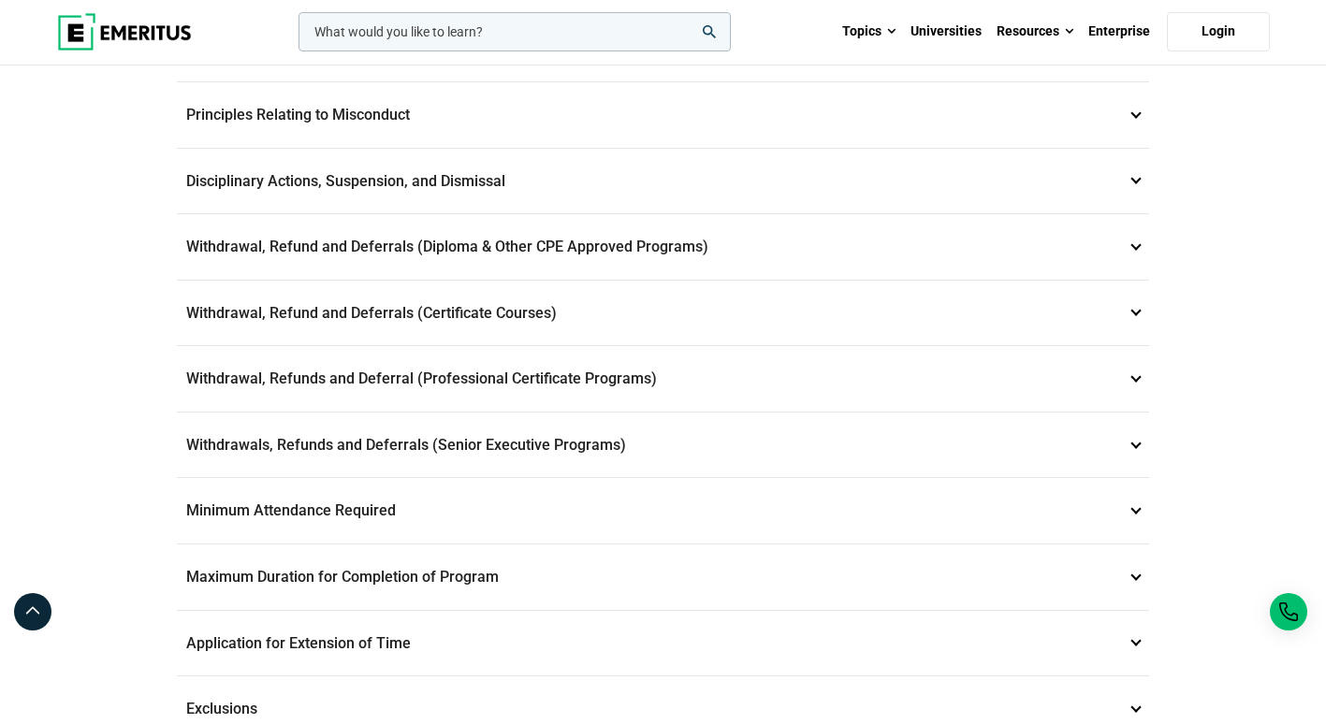
click at [436, 442] on p "Withdrawals, Refunds and Deferrals (Senior Executive Programs) 9" at bounding box center [663, 446] width 972 height 66
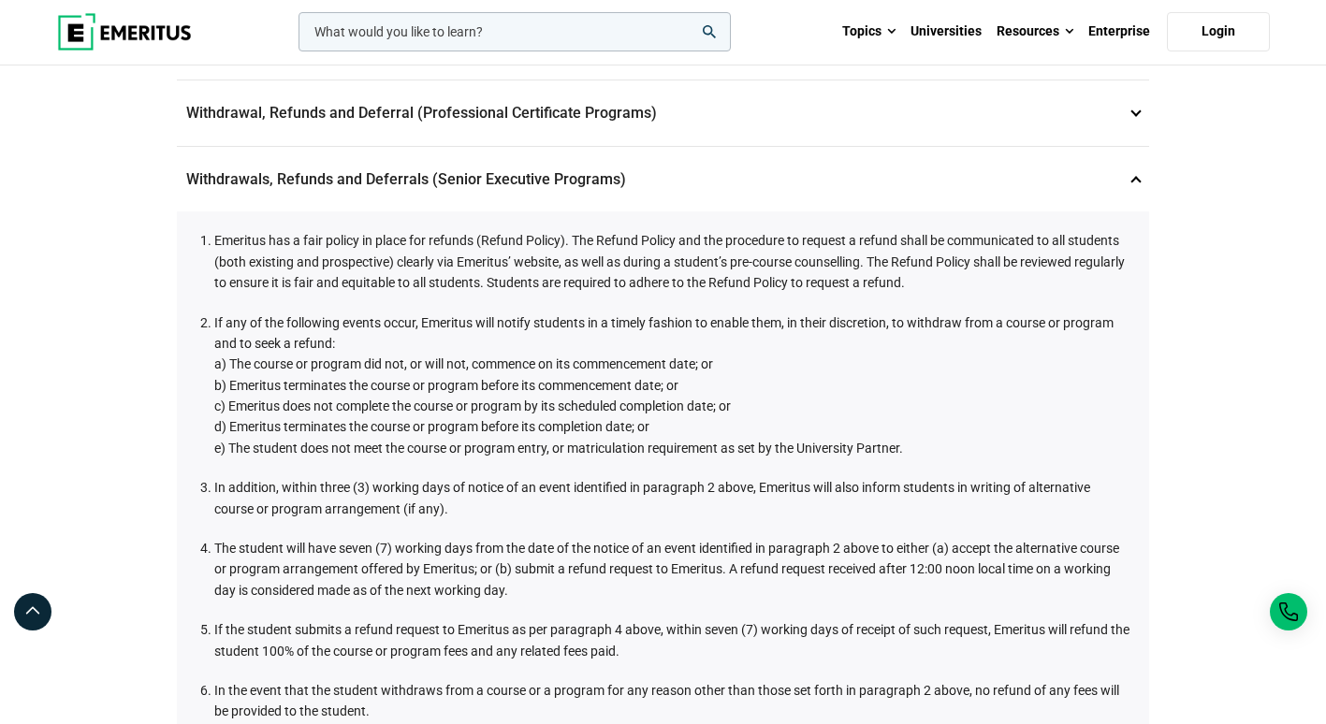
scroll to position [388, 0]
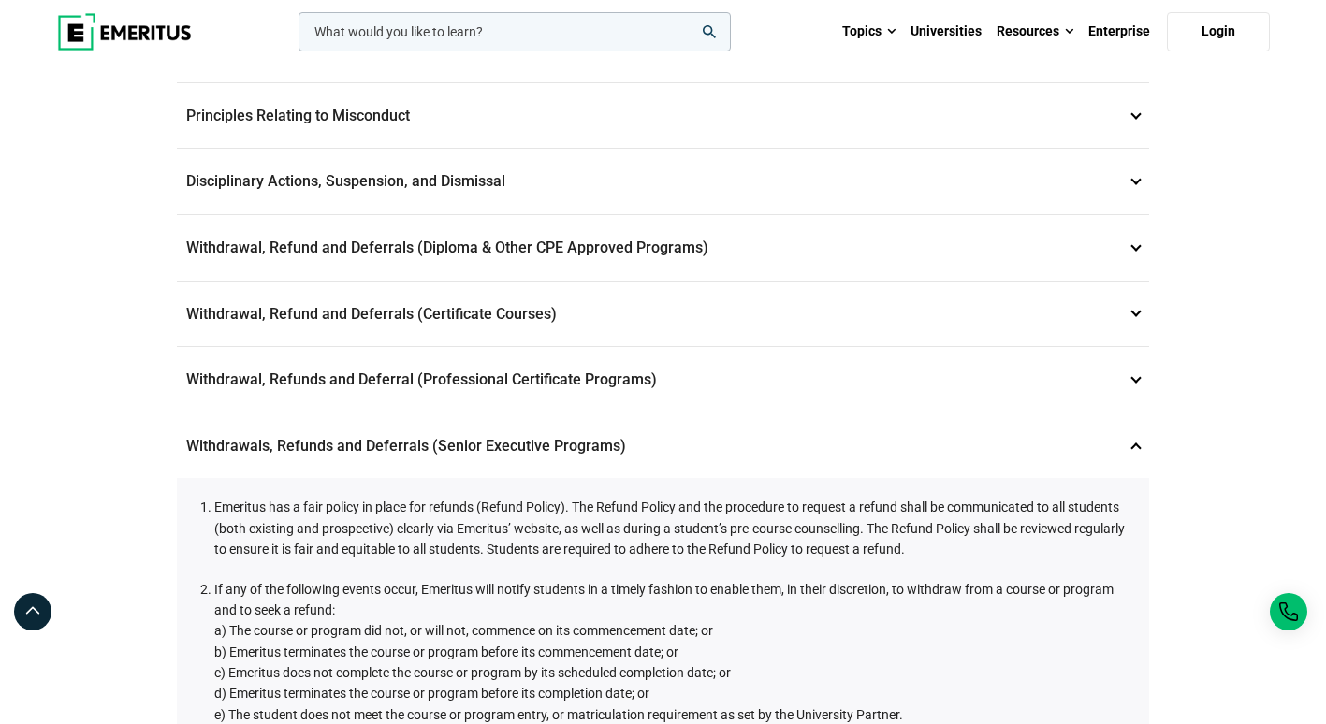
click at [447, 314] on p "Withdrawal, Refund and Deferrals (Certificate Courses) 7" at bounding box center [663, 315] width 972 height 66
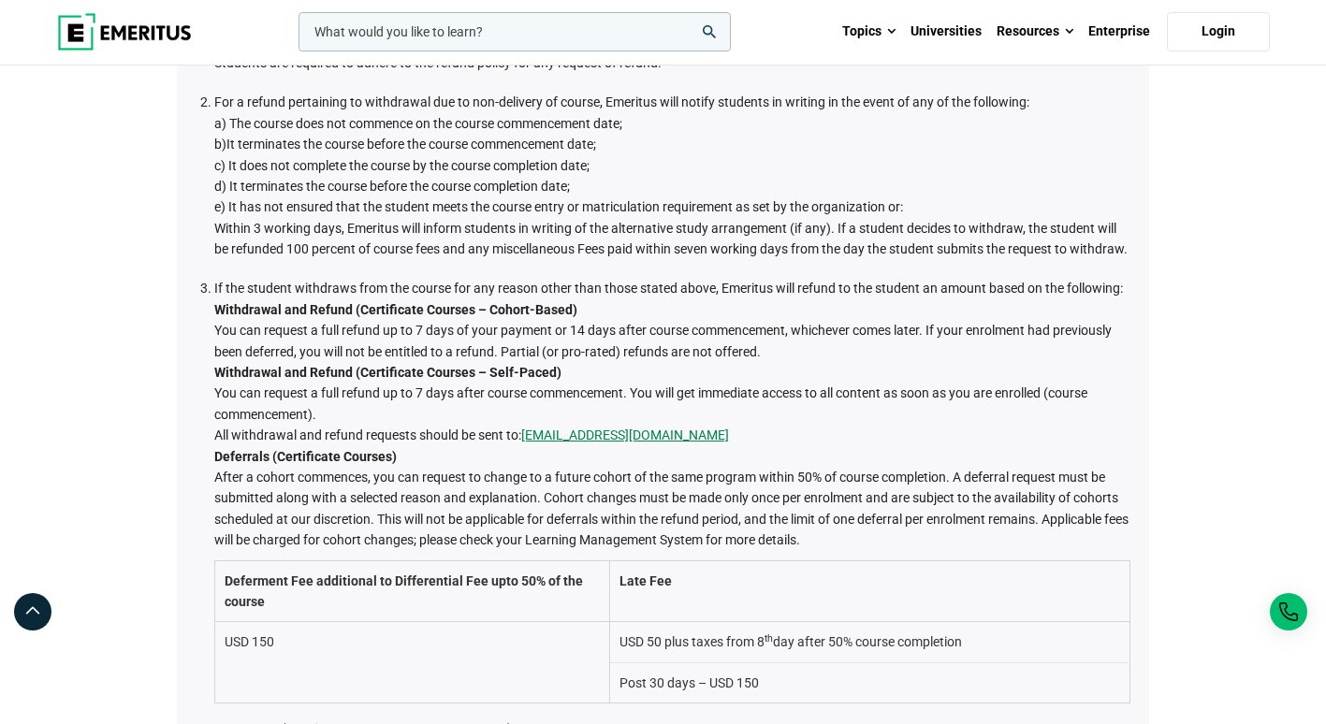
scroll to position [575, 0]
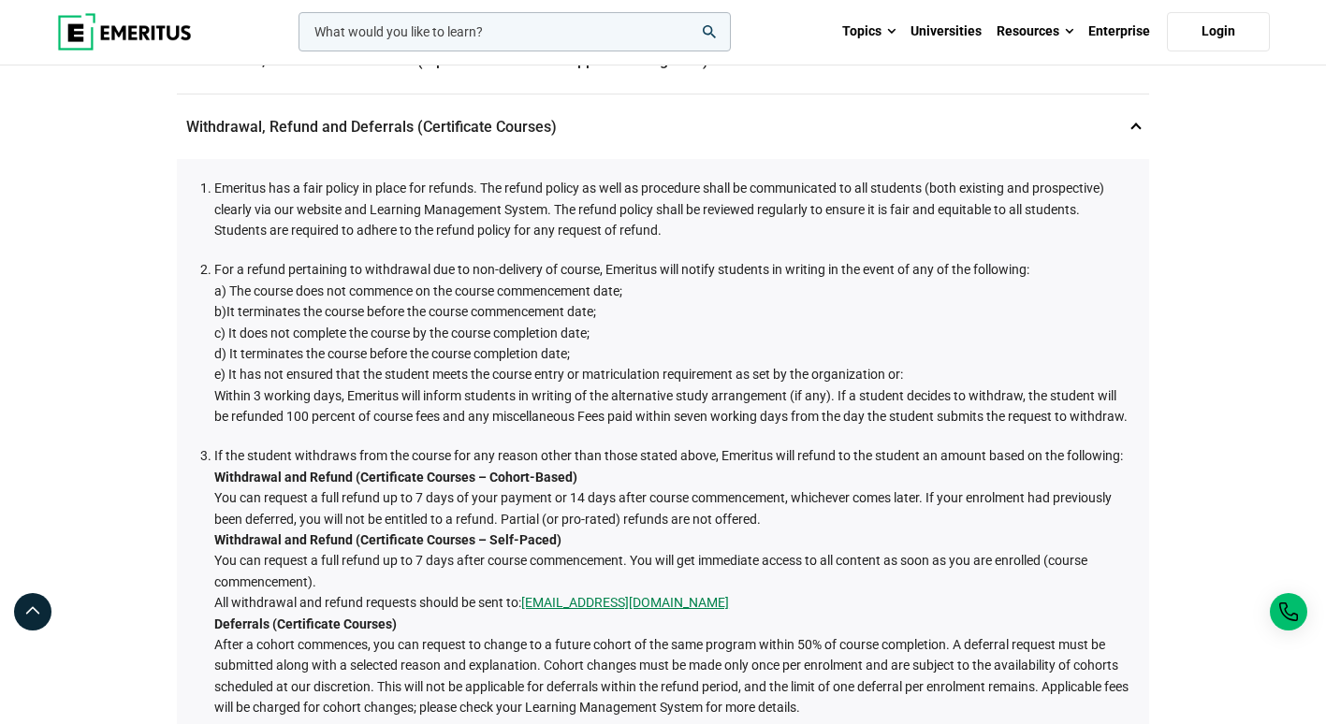
click at [214, 181] on li "Emeritus has a fair policy in place for refunds. The refund policy as well as p…" at bounding box center [672, 209] width 916 height 63
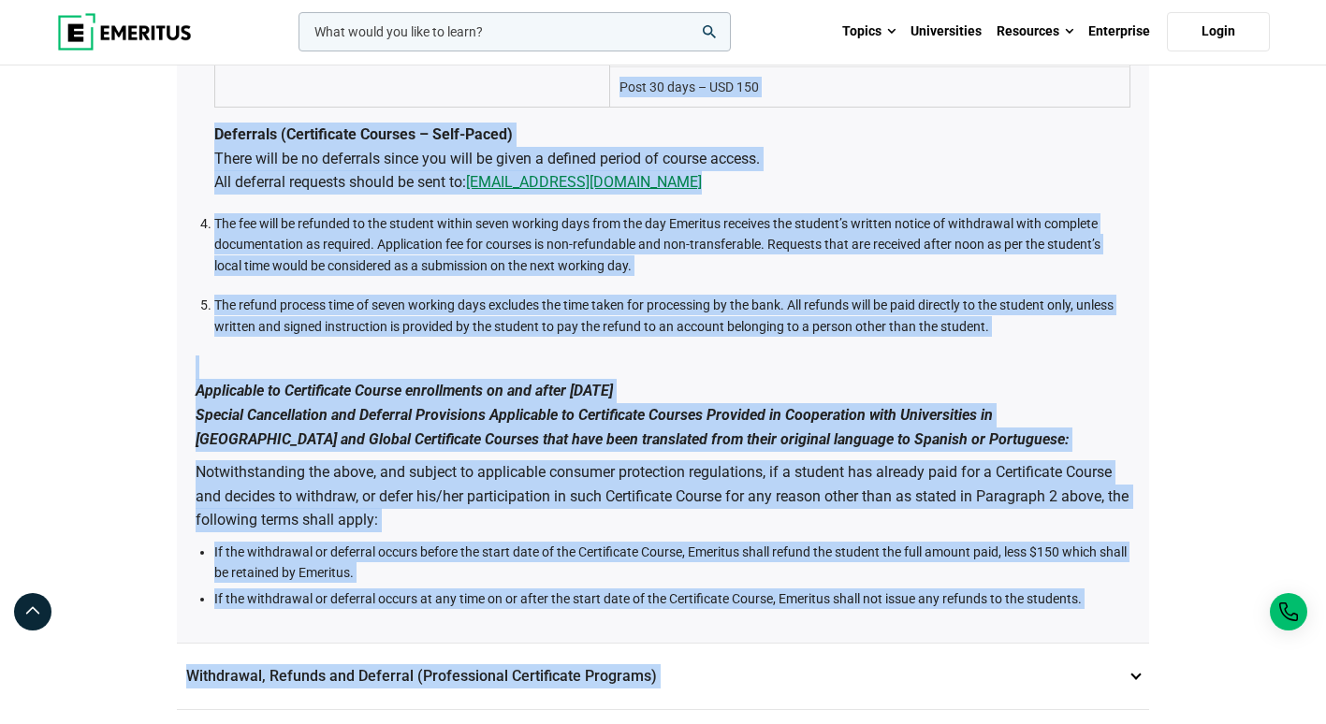
scroll to position [1898, 0]
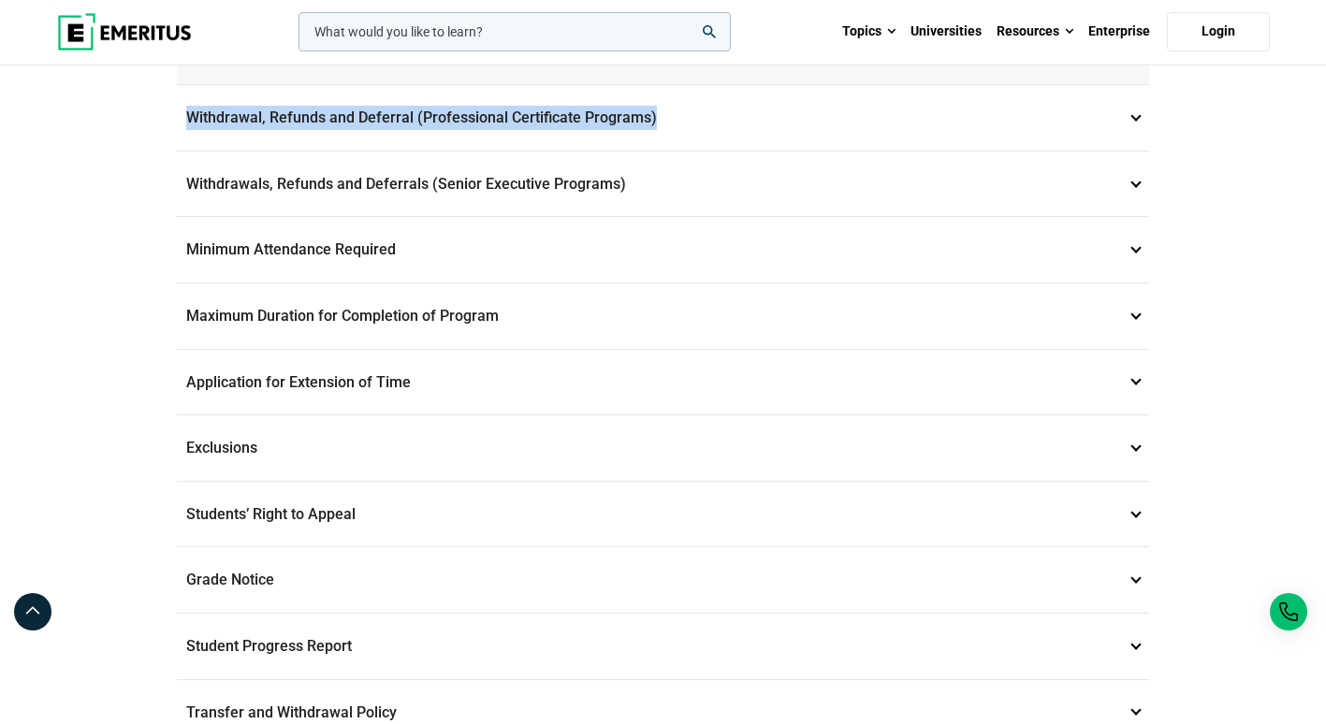
drag, startPoint x: 211, startPoint y: 184, endPoint x: 919, endPoint y: 168, distance: 707.6
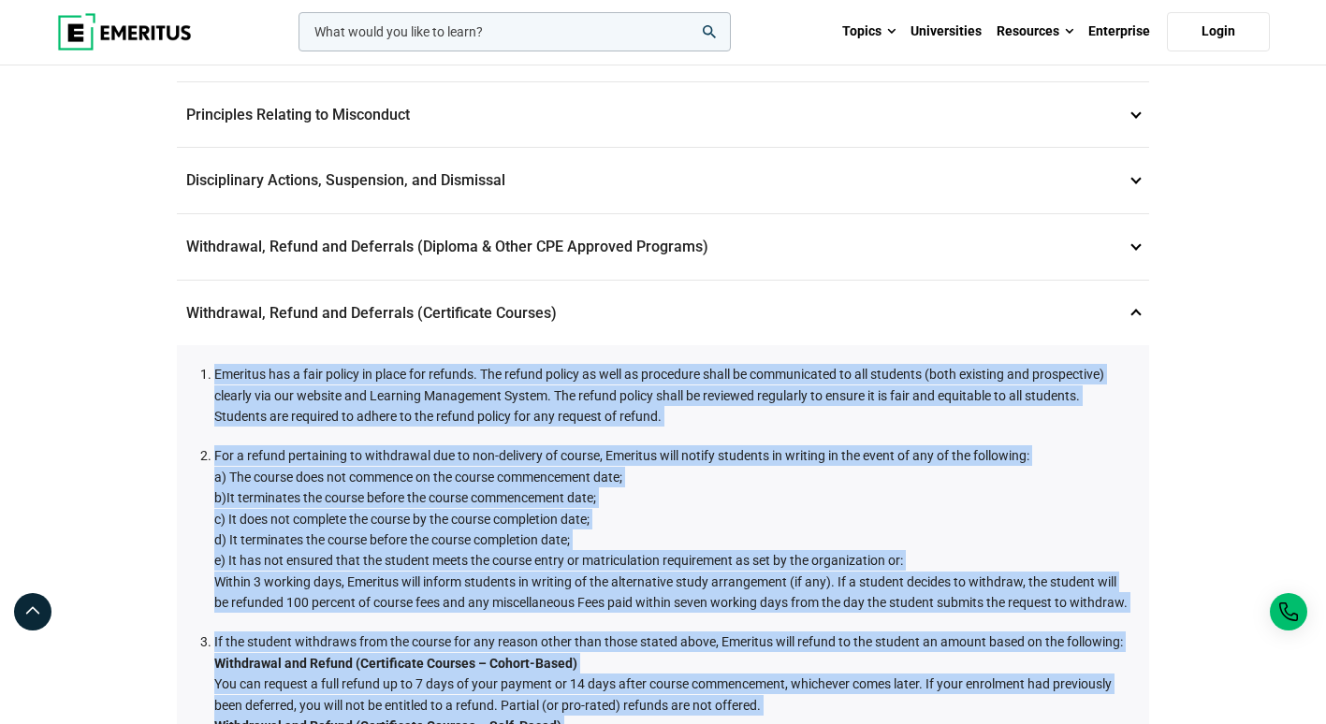
scroll to position [307, 0]
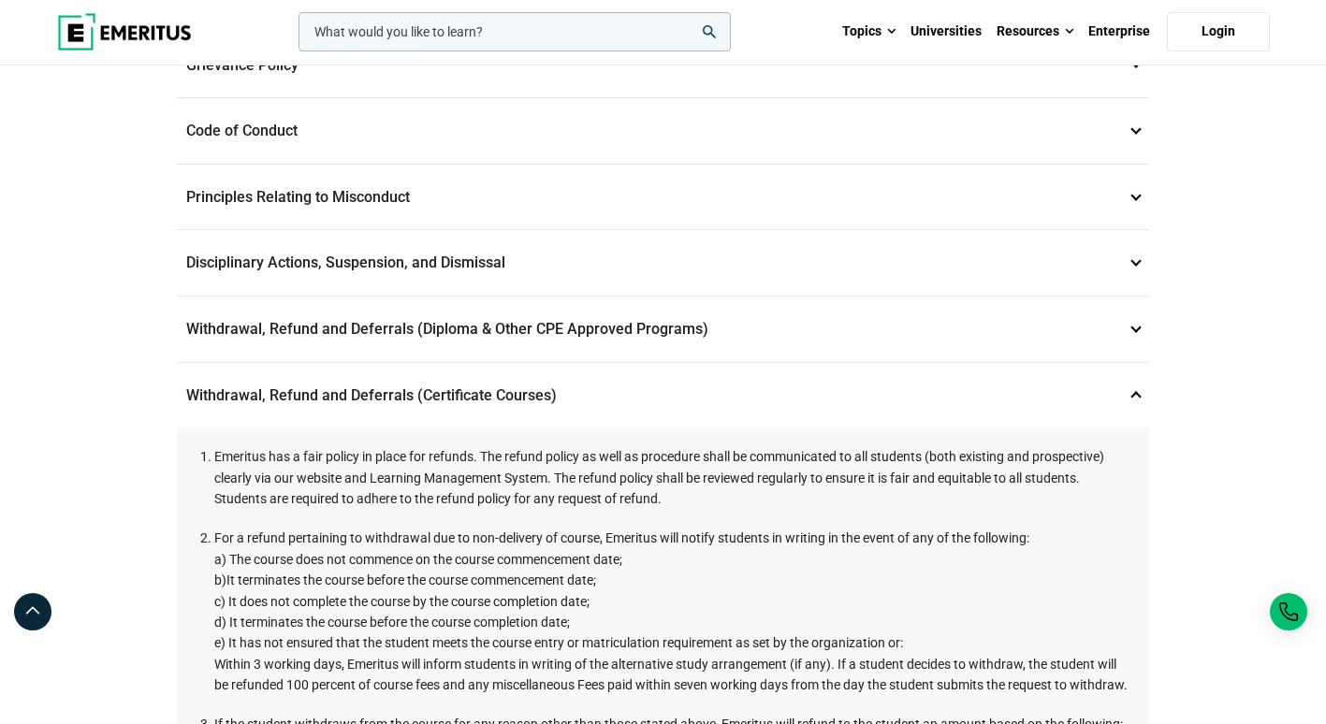
click at [236, 383] on p "Withdrawal, Refund and Deferrals (Certificate Courses) 7" at bounding box center [663, 396] width 972 height 66
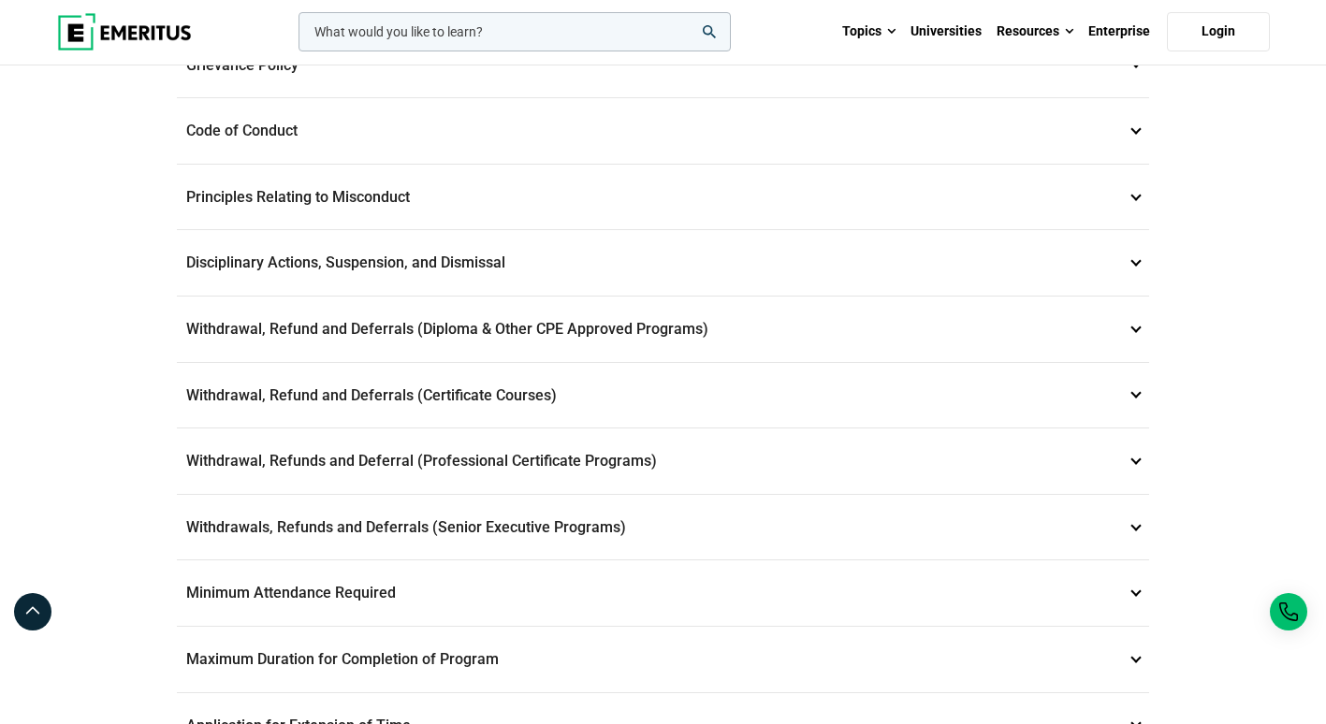
click at [255, 393] on p "Withdrawal, Refund and Deferrals (Certificate Courses) 7" at bounding box center [663, 396] width 972 height 66
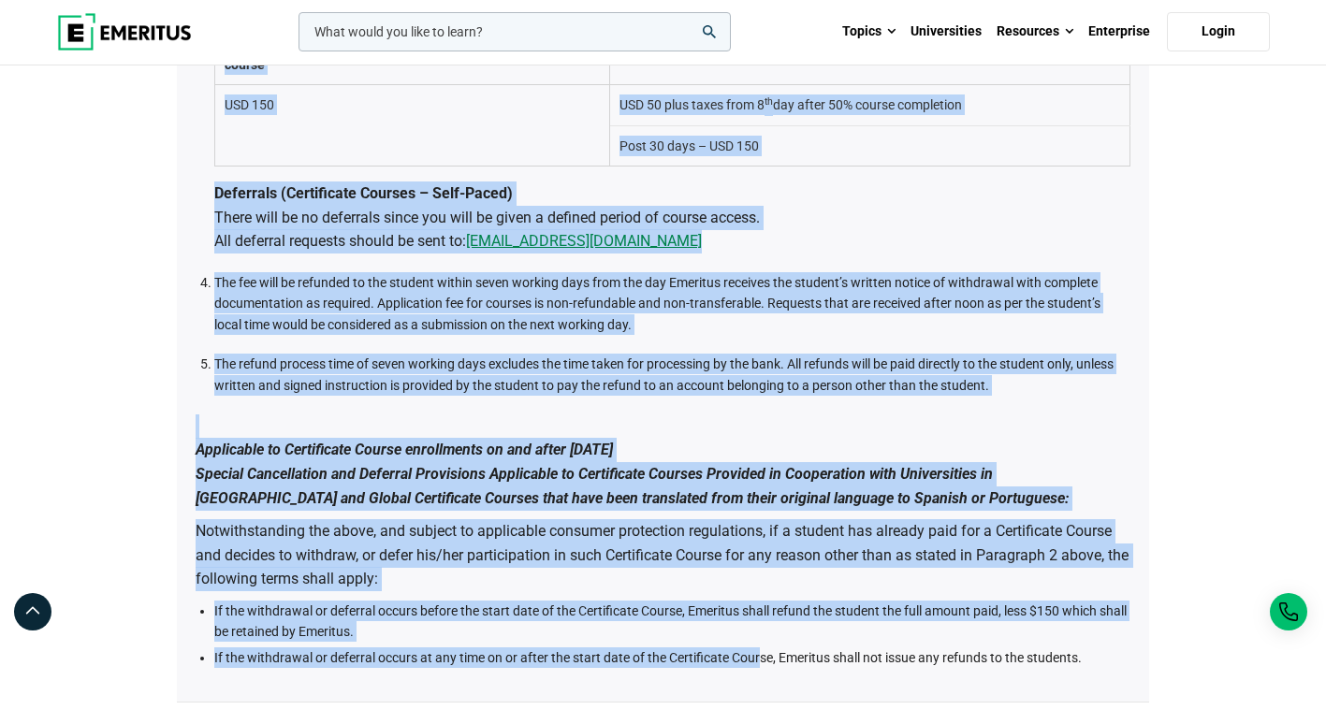
scroll to position [1332, 0]
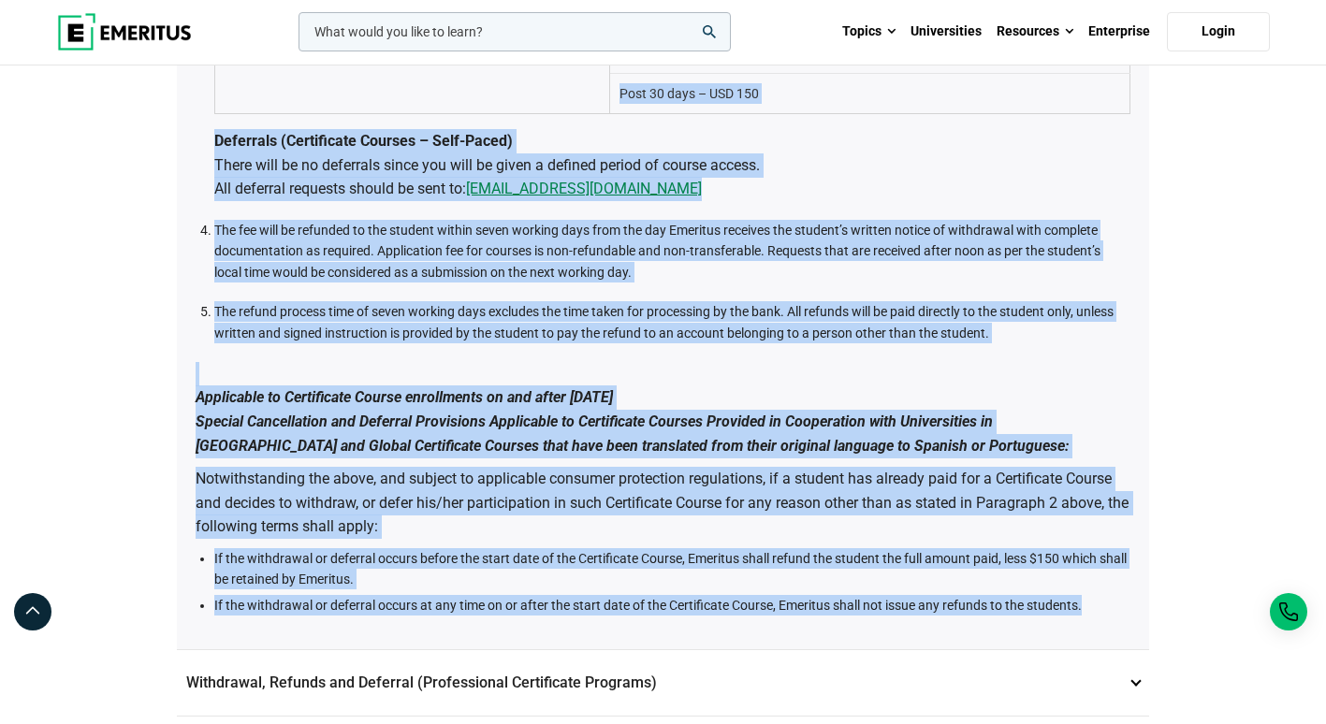
drag, startPoint x: 213, startPoint y: 452, endPoint x: 1122, endPoint y: 638, distance: 927.5
click at [1122, 638] on div "Emeritus has a fair policy in place for refunds. The refund policy as well as p…" at bounding box center [663, 25] width 972 height 1247
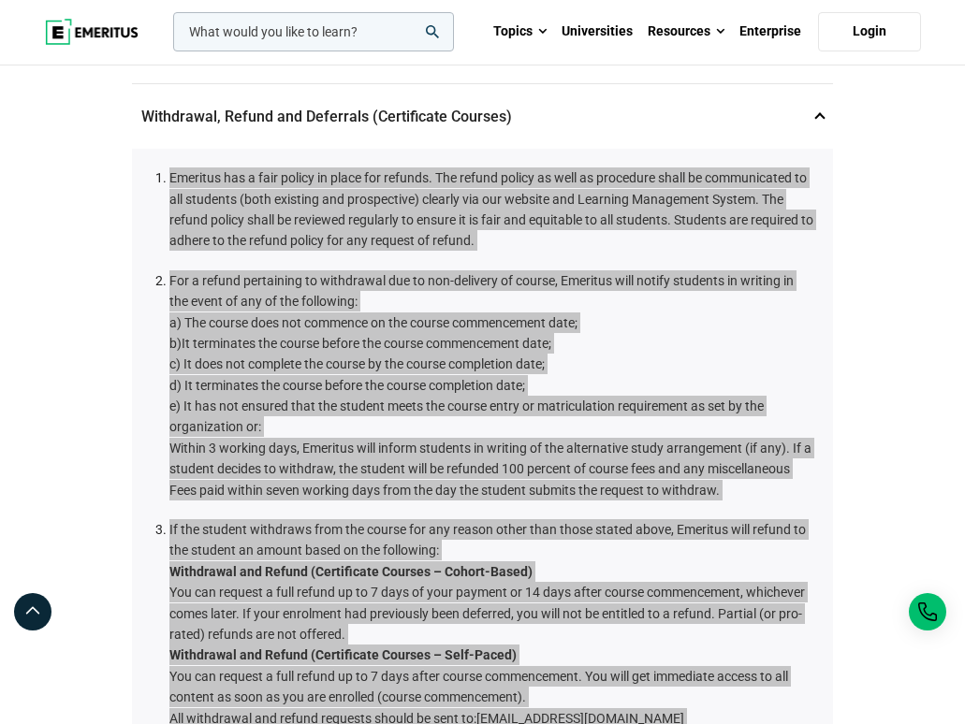
scroll to position [400, 0]
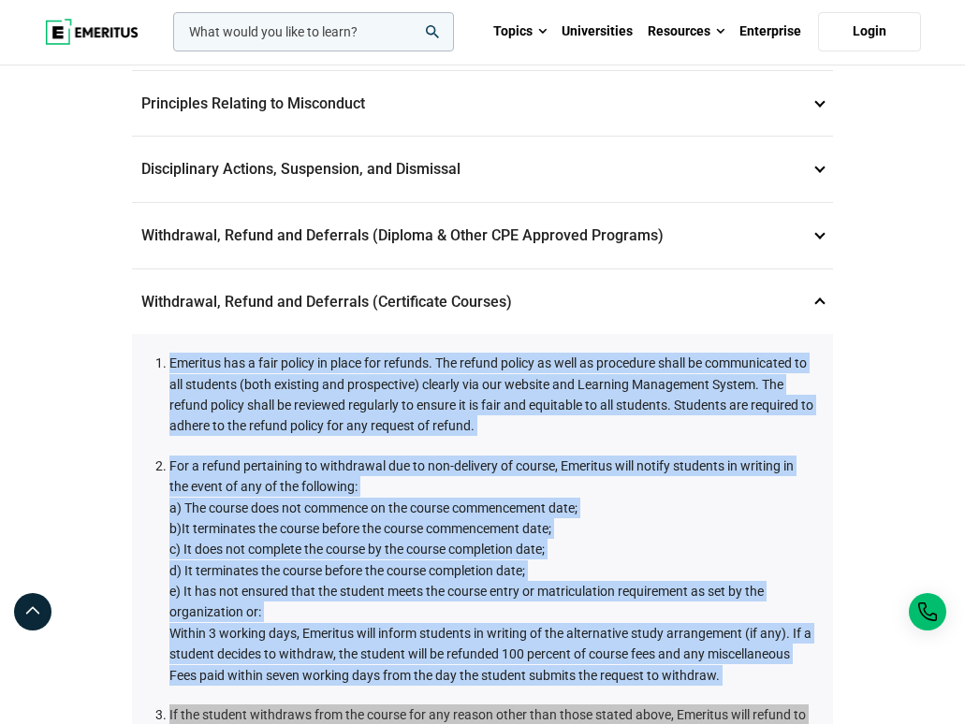
click at [546, 380] on li "Emeritus has a fair policy in place for refunds. The refund policy as well as p…" at bounding box center [491, 395] width 645 height 84
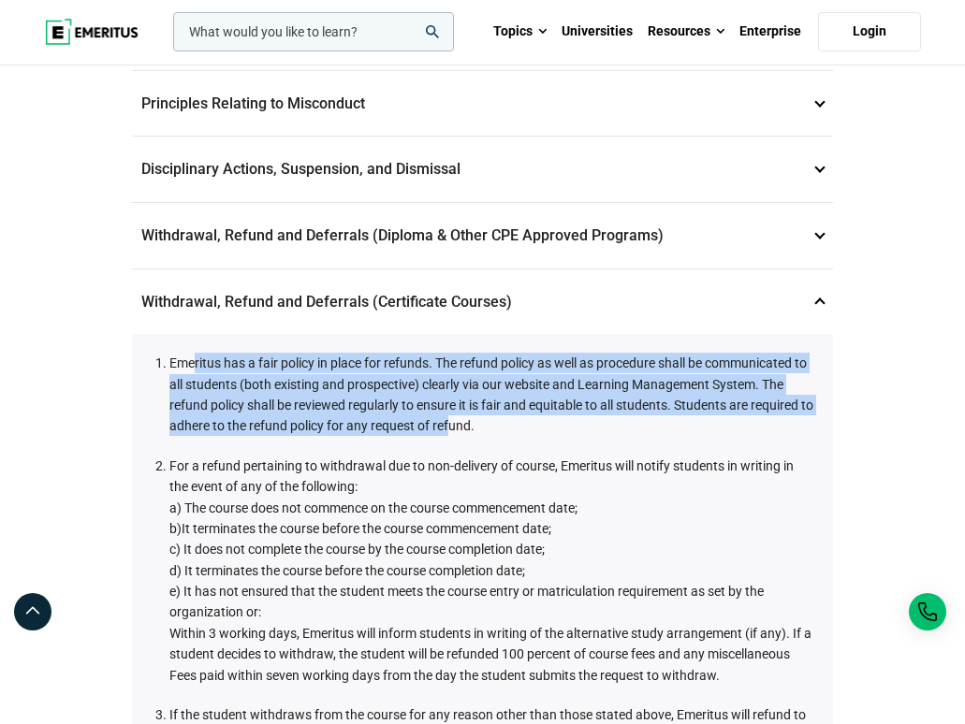
drag, startPoint x: 194, startPoint y: 364, endPoint x: 466, endPoint y: 421, distance: 278.2
click at [466, 421] on li "Emeritus has a fair policy in place for refunds. The refund policy as well as p…" at bounding box center [491, 395] width 645 height 84
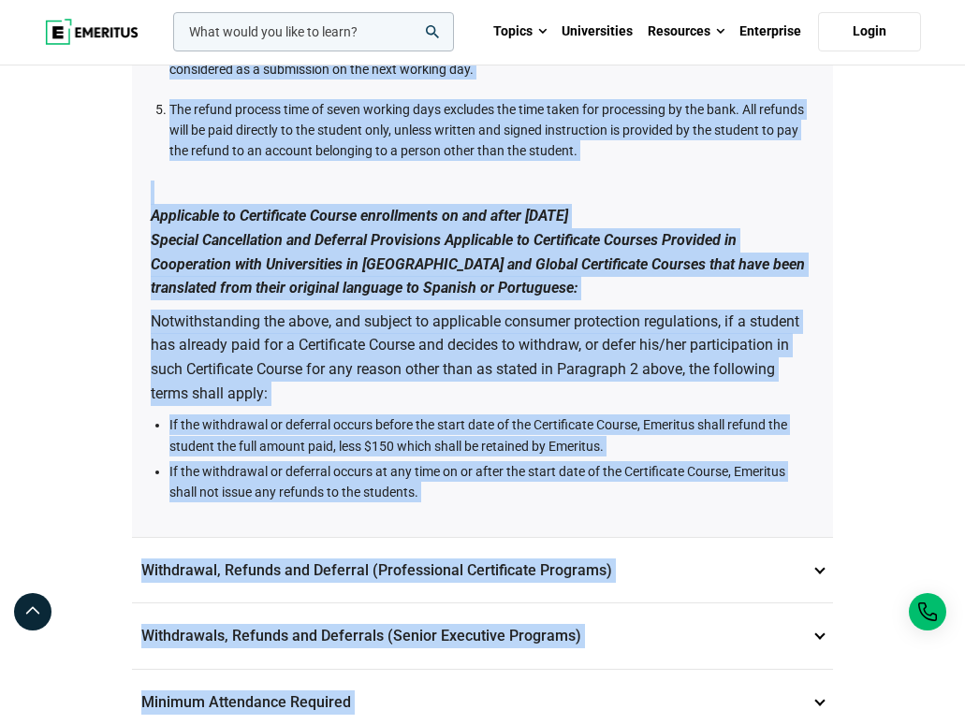
scroll to position [1842, 0]
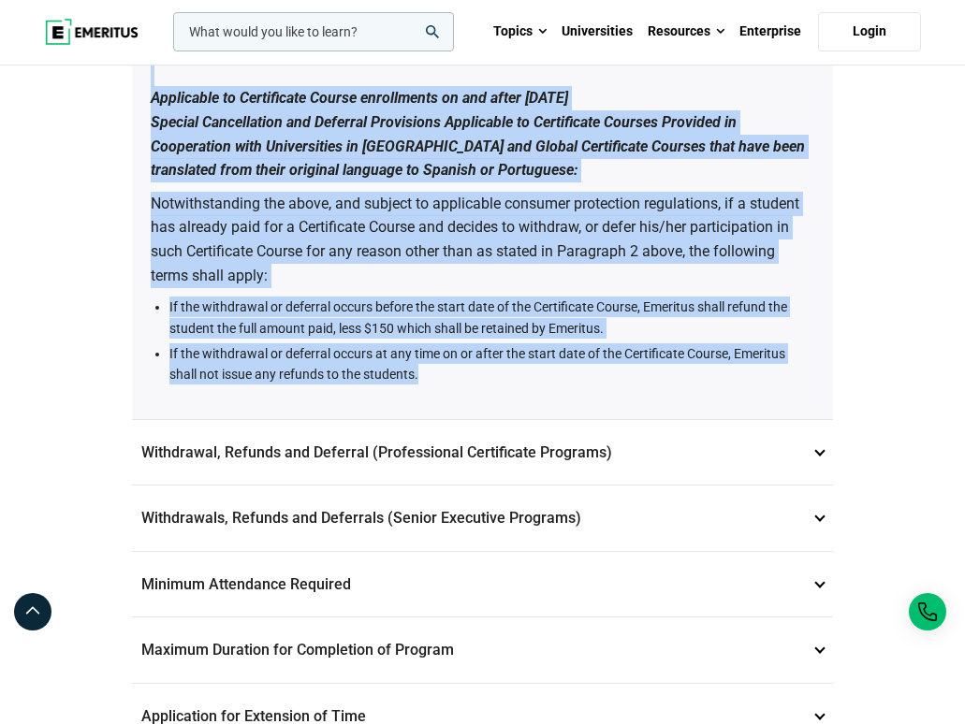
drag, startPoint x: 178, startPoint y: 359, endPoint x: 661, endPoint y: 399, distance: 484.4
copy div "meritus has a fair policy in place for refunds. The refund policy as well as pr…"
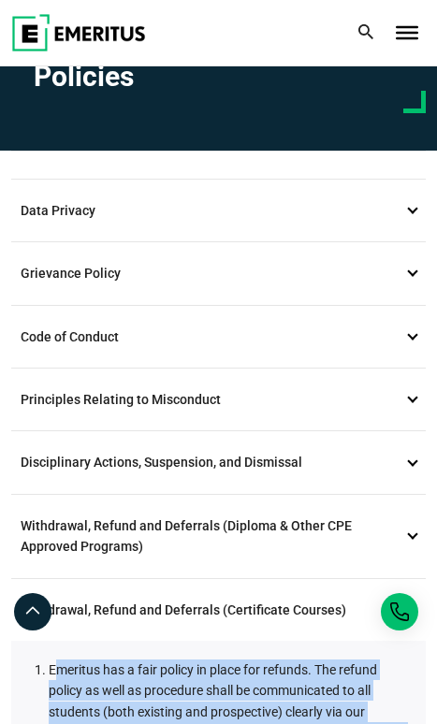
scroll to position [0, 0]
